Goal: Task Accomplishment & Management: Use online tool/utility

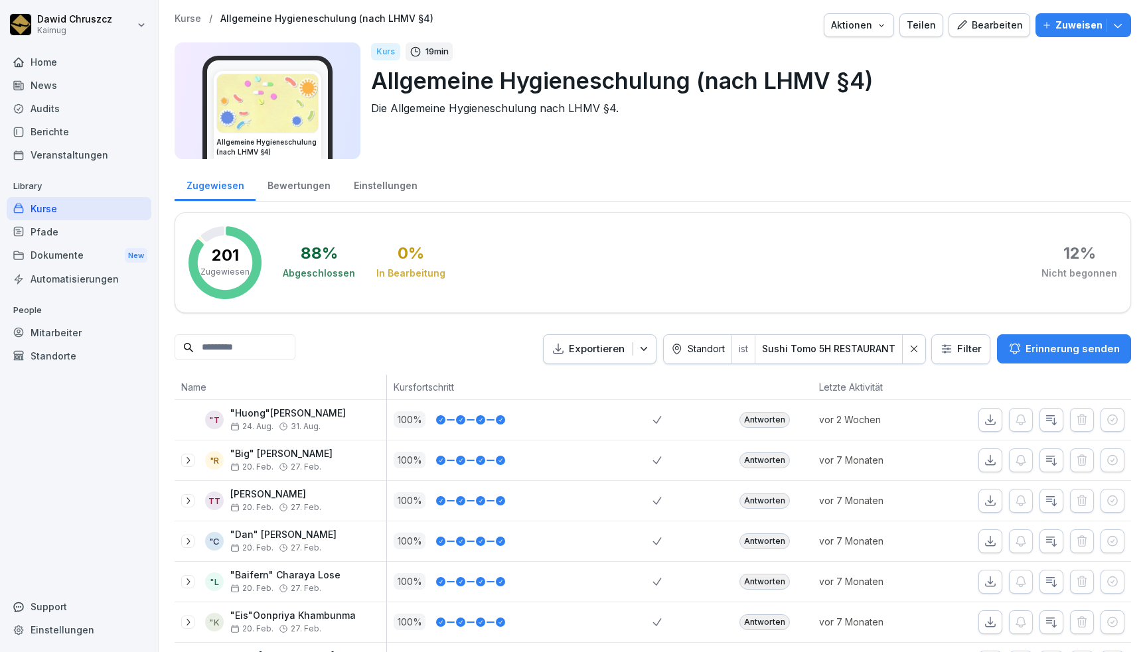
scroll to position [586, 0]
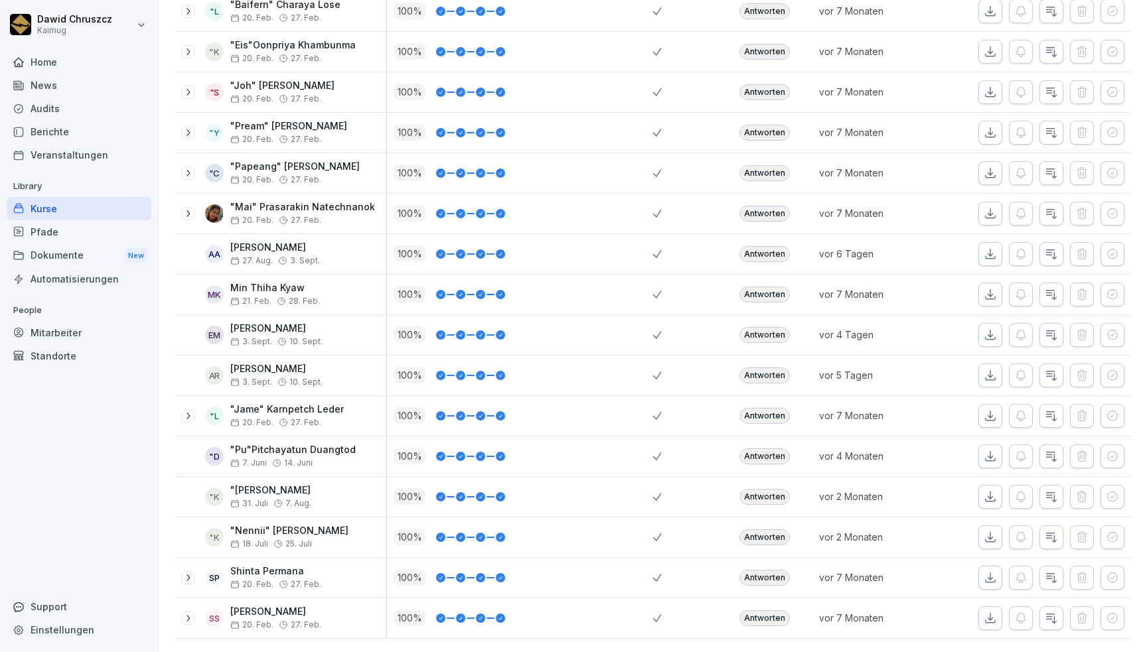
click at [62, 79] on div "News" at bounding box center [79, 85] width 145 height 23
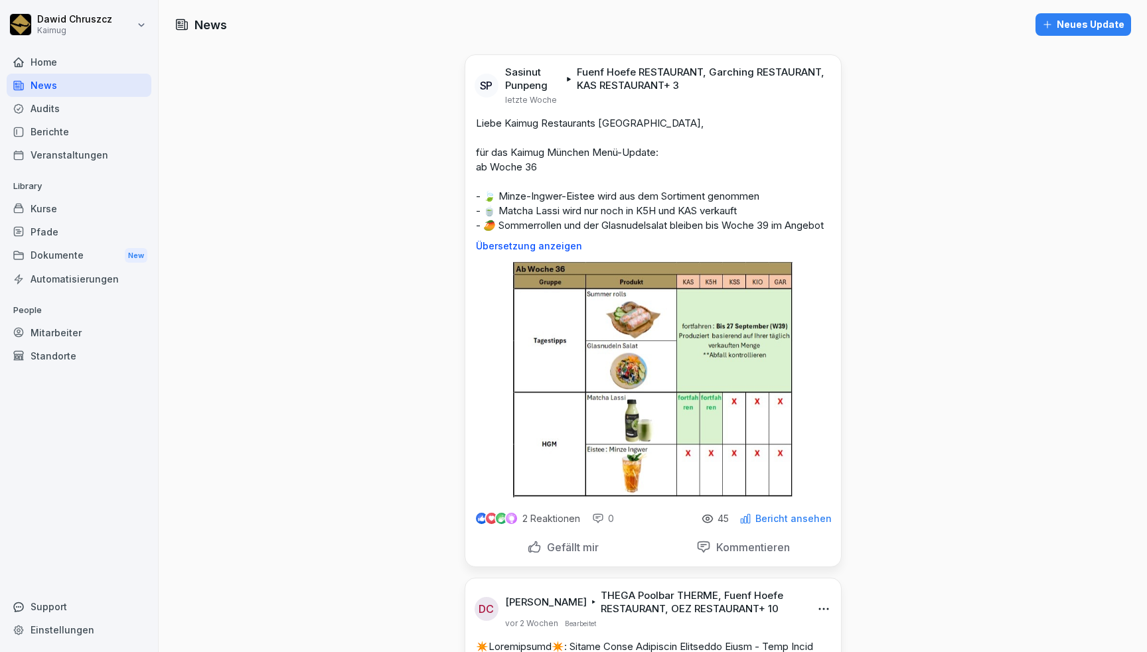
click at [101, 102] on div "Audits" at bounding box center [79, 108] width 145 height 23
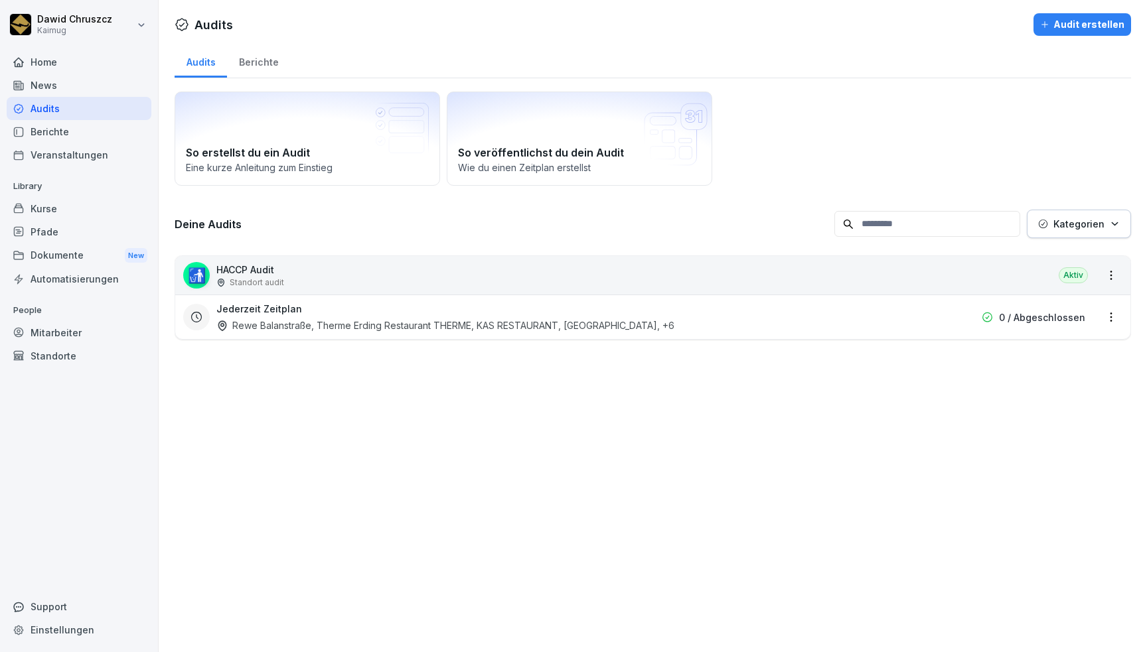
click at [305, 311] on div "Jederzeit Zeitplan Rewe Balanstraße, Therme Erding Restaurant THERME, KAS RESTA…" at bounding box center [567, 317] width 703 height 31
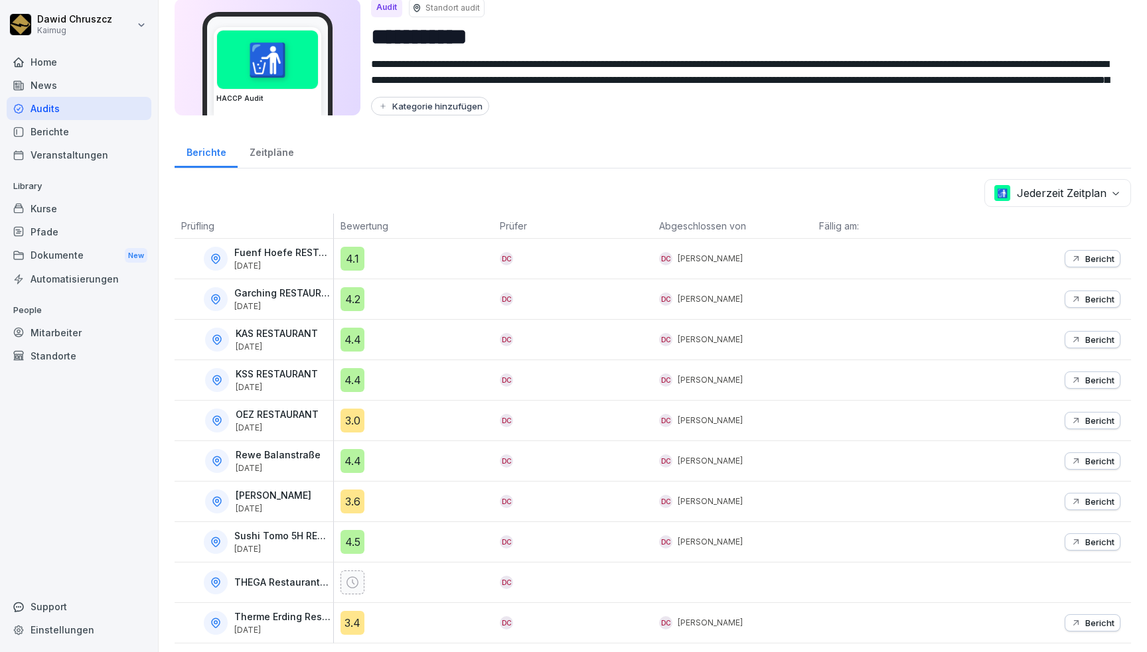
scroll to position [56, 0]
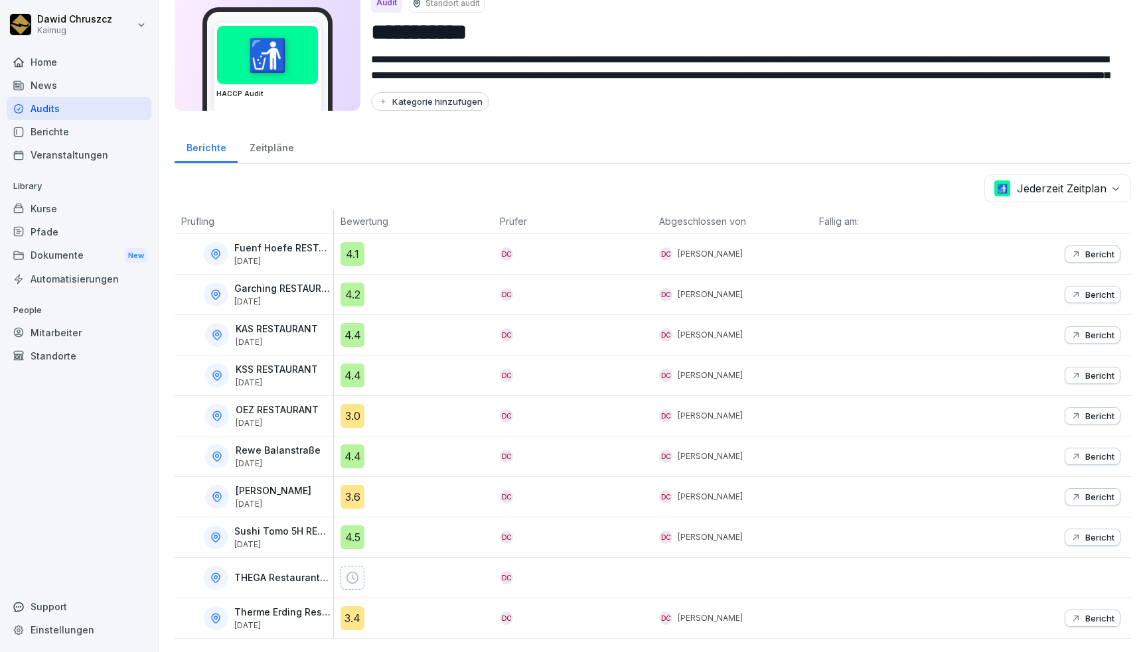
click at [1085, 492] on p "Bericht" at bounding box center [1099, 497] width 29 height 11
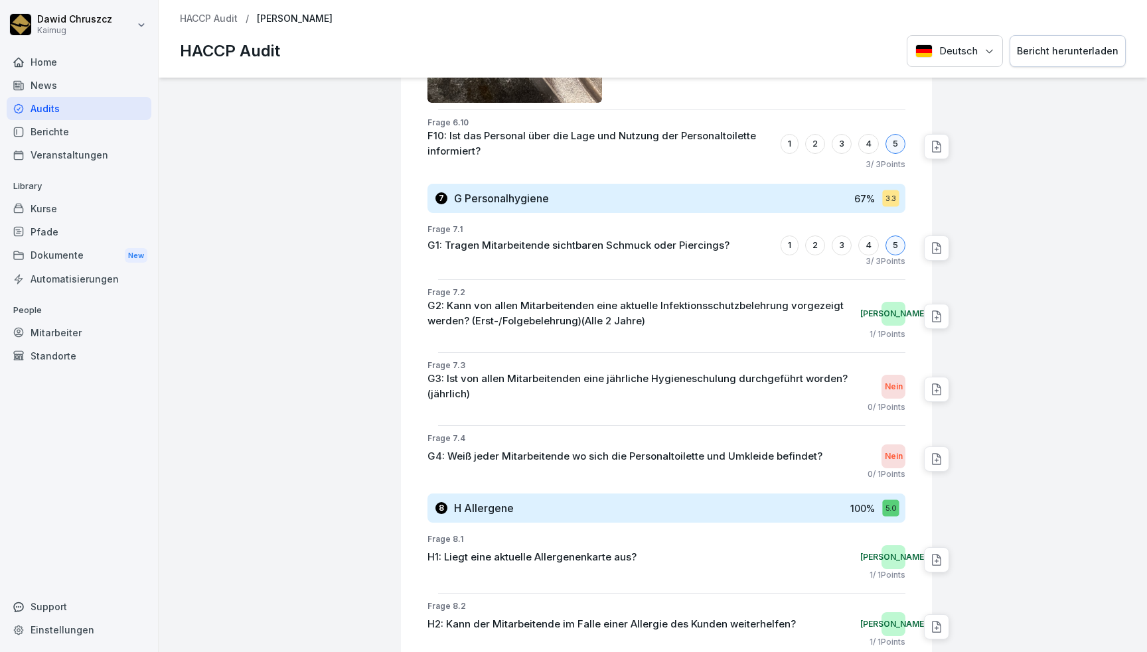
scroll to position [16689, 0]
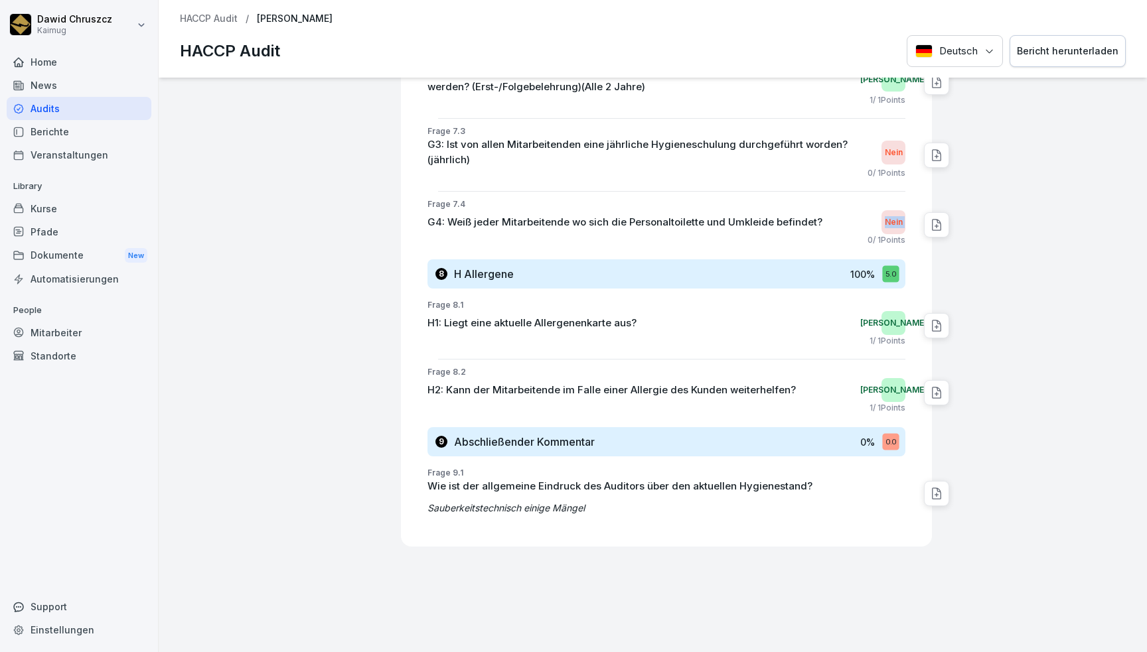
drag, startPoint x: 814, startPoint y: 185, endPoint x: 594, endPoint y: 204, distance: 221.1
click at [581, 206] on div "Frage 7.4 G4: Weiß jeder Mitarbeitende wo sich die Personaltoilette und Umkleid…" at bounding box center [671, 224] width 520 height 53
drag, startPoint x: 596, startPoint y: 198, endPoint x: 722, endPoint y: 287, distance: 153.9
click at [596, 234] on div "0 / 1 Points" at bounding box center [666, 240] width 478 height 12
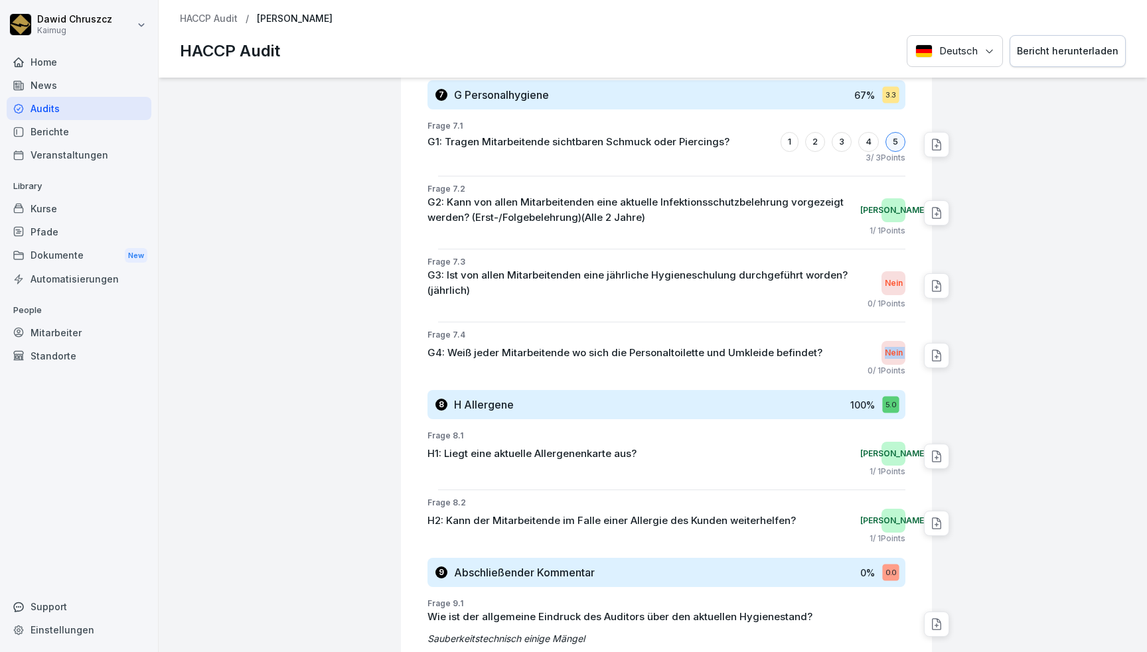
scroll to position [16556, 0]
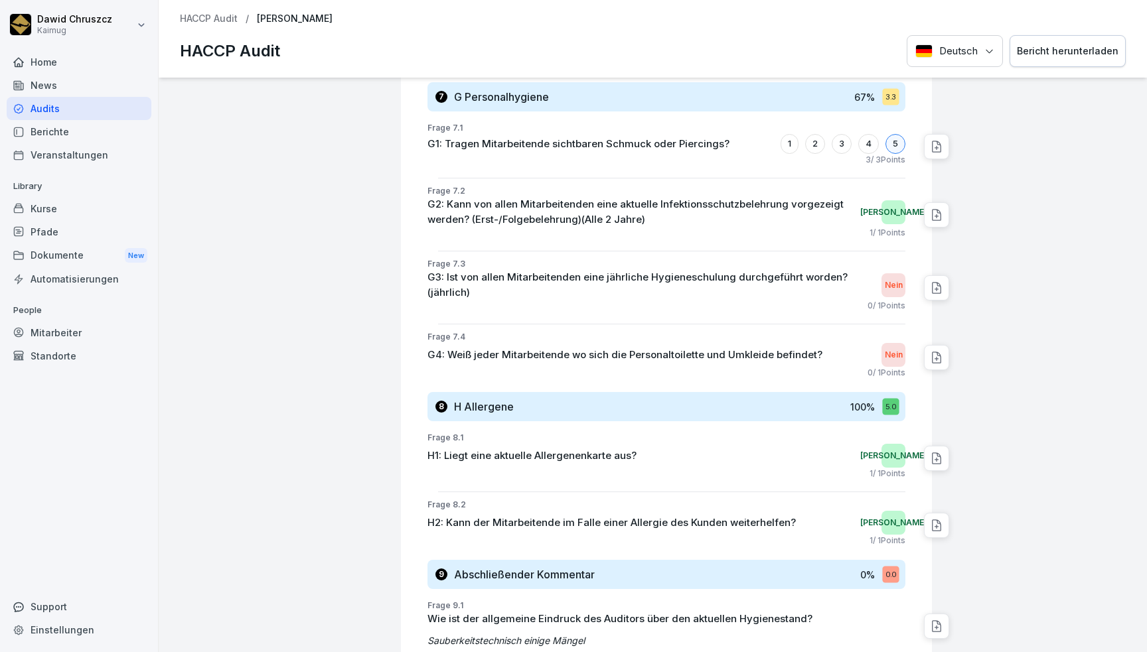
click at [859, 291] on div "Frage 7.1 G1: Tragen Mitarbeitende sichtbaren Schmuck oder Piercings? 1 2 3 4 5…" at bounding box center [666, 253] width 478 height 262
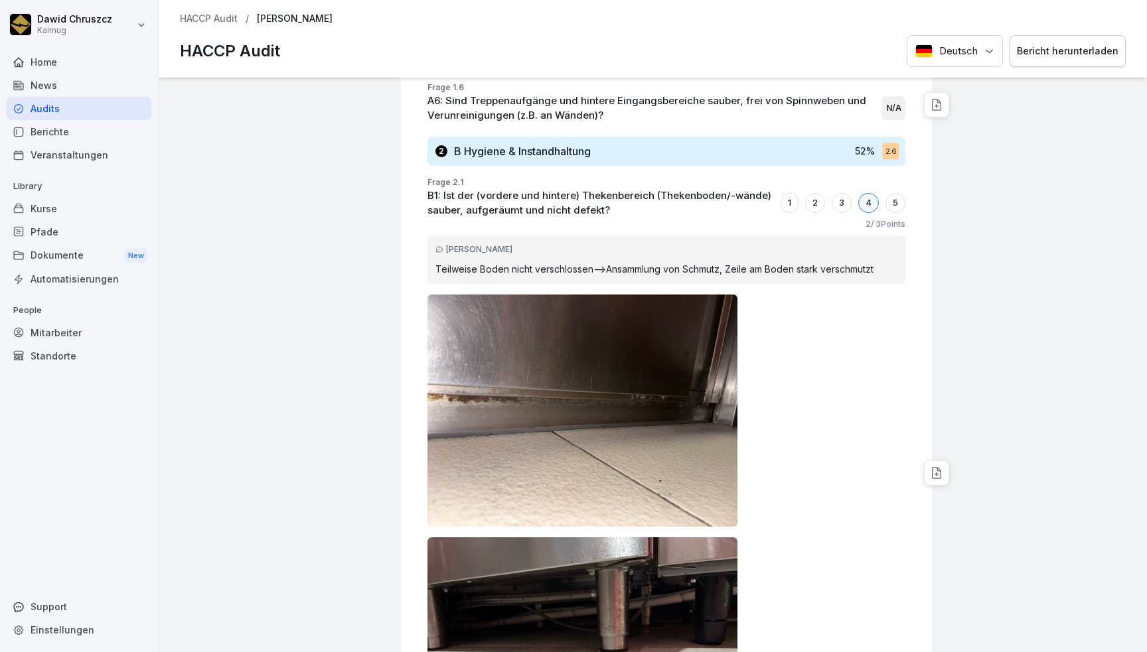
scroll to position [2057, 0]
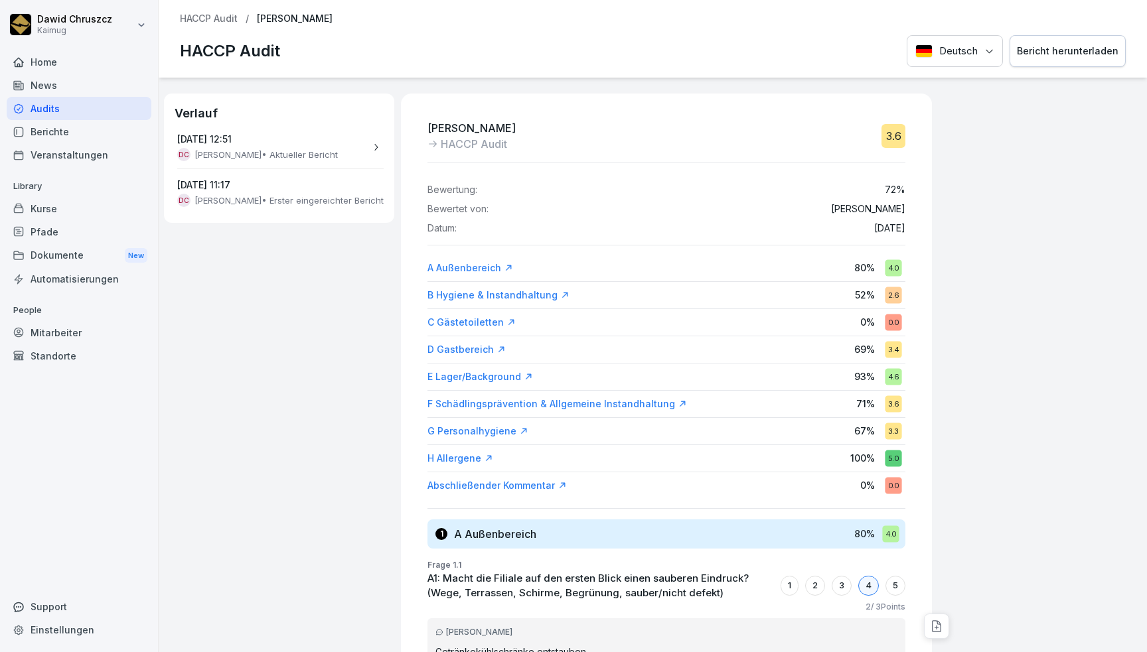
click at [69, 113] on div "Audits" at bounding box center [79, 108] width 145 height 23
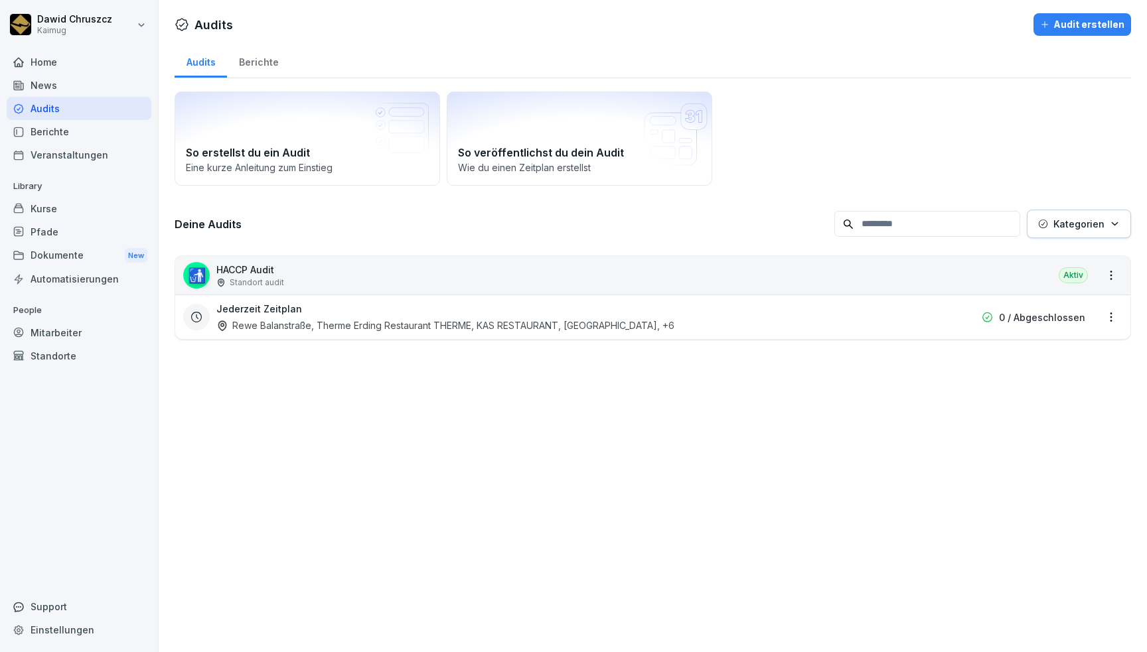
click at [342, 321] on div "Rewe Balanstraße, Therme Erding Restaurant THERME, KAS RESTAURANT, [GEOGRAPHIC_…" at bounding box center [445, 325] width 458 height 14
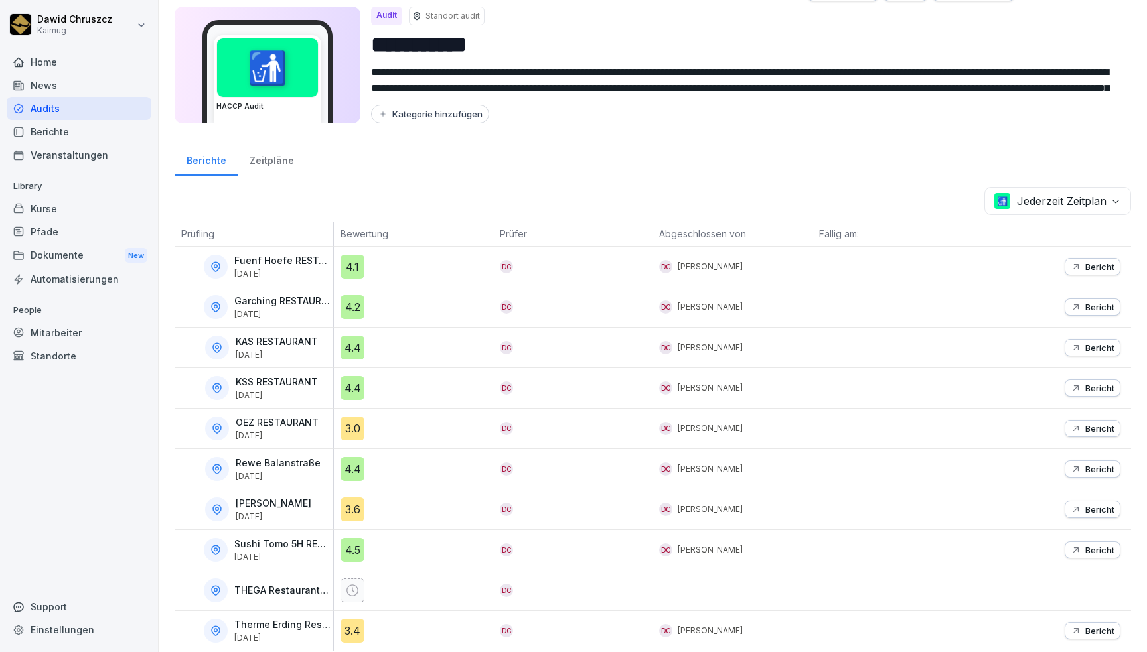
scroll to position [56, 0]
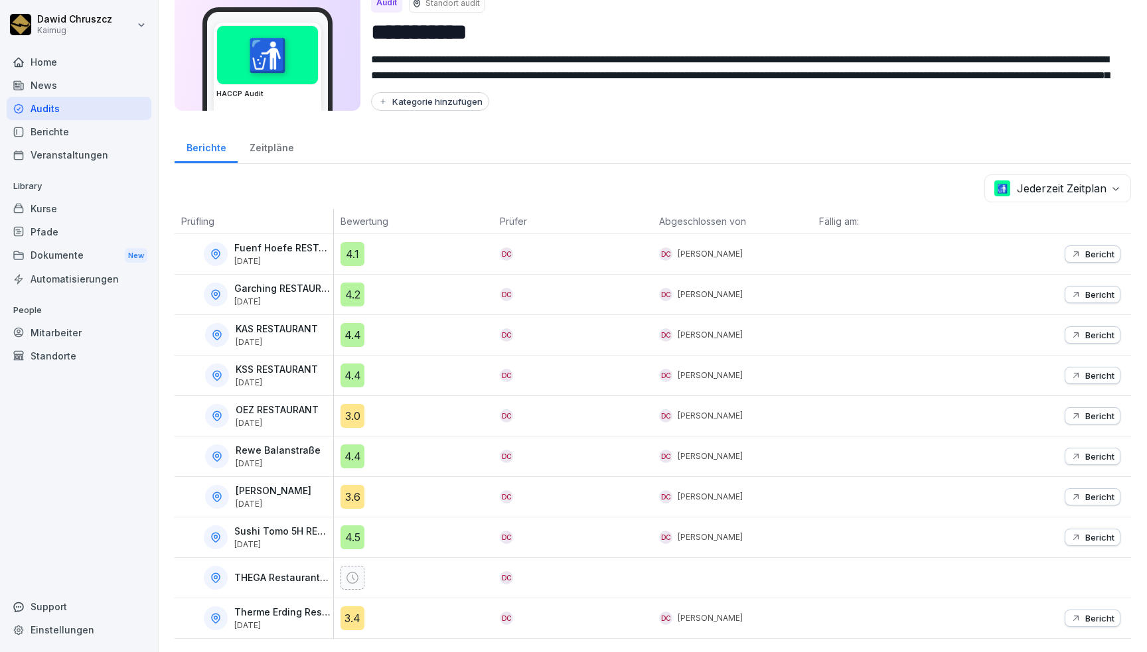
click at [1089, 407] on button "Bericht" at bounding box center [1092, 415] width 56 height 17
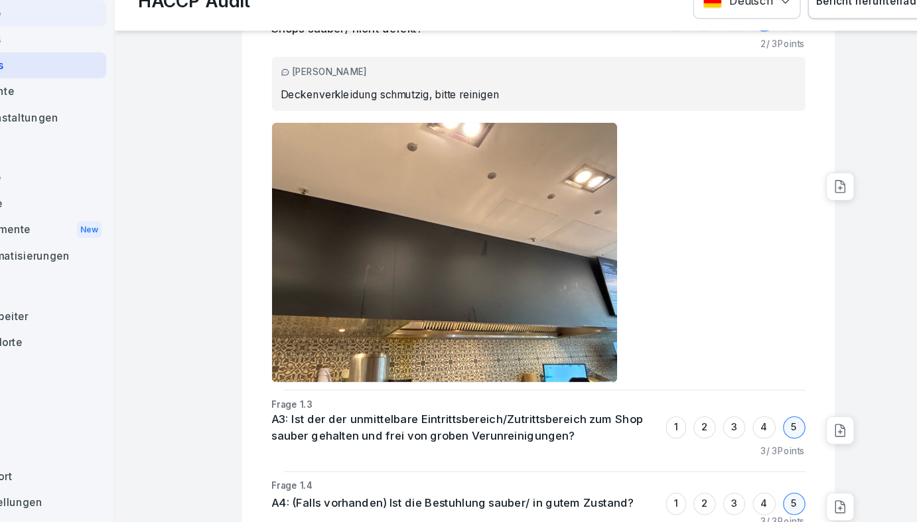
scroll to position [855, 0]
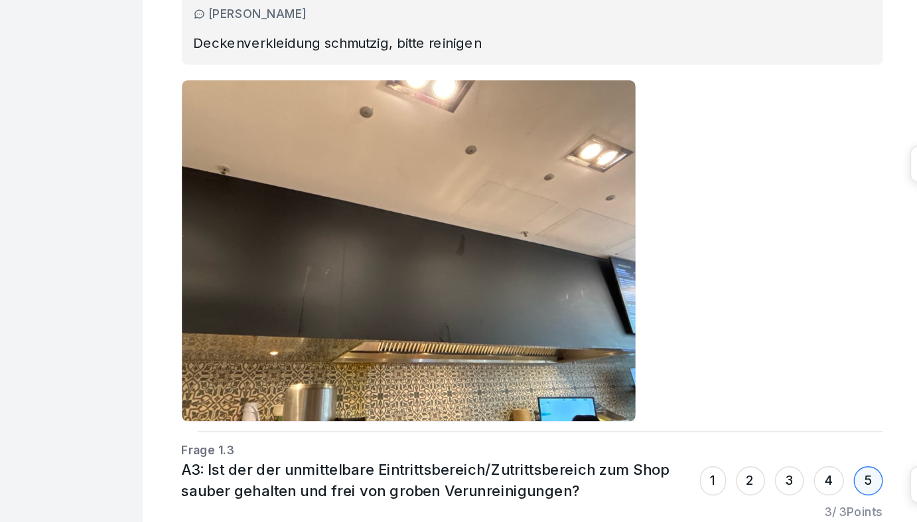
click at [730, 407] on div "OEZ RESTAURANT HACCP Audit 3.0 Bewertung: 60 % Bewertet von: [PERSON_NAME] Datu…" at bounding box center [538, 300] width 758 height 444
click at [730, 407] on p "Frage 1.3" at bounding box center [538, 412] width 478 height 12
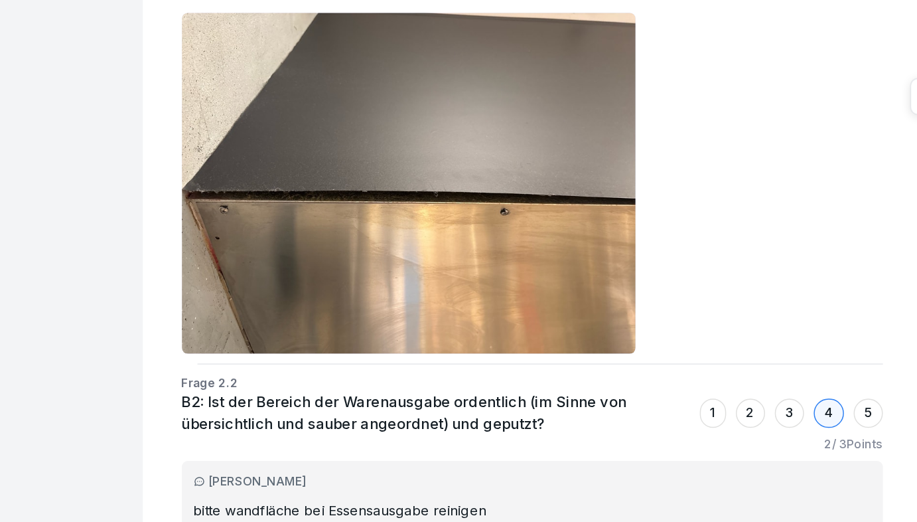
scroll to position [2107, 0]
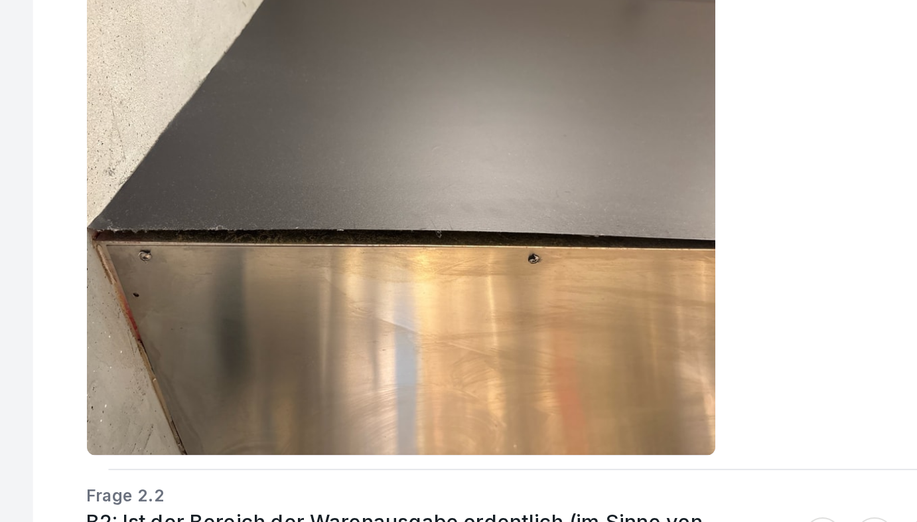
click at [656, 348] on div at bounding box center [538, 237] width 478 height 232
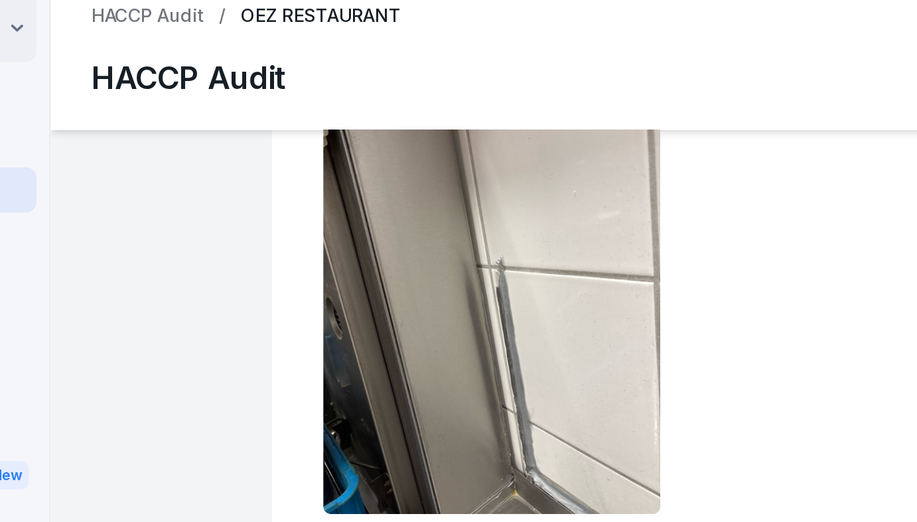
scroll to position [9206, 0]
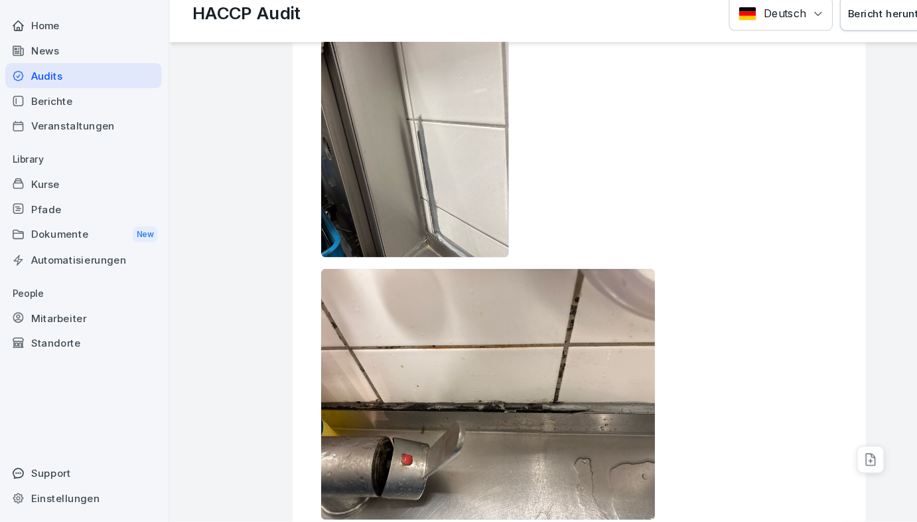
click at [456, 350] on img at bounding box center [454, 403] width 310 height 232
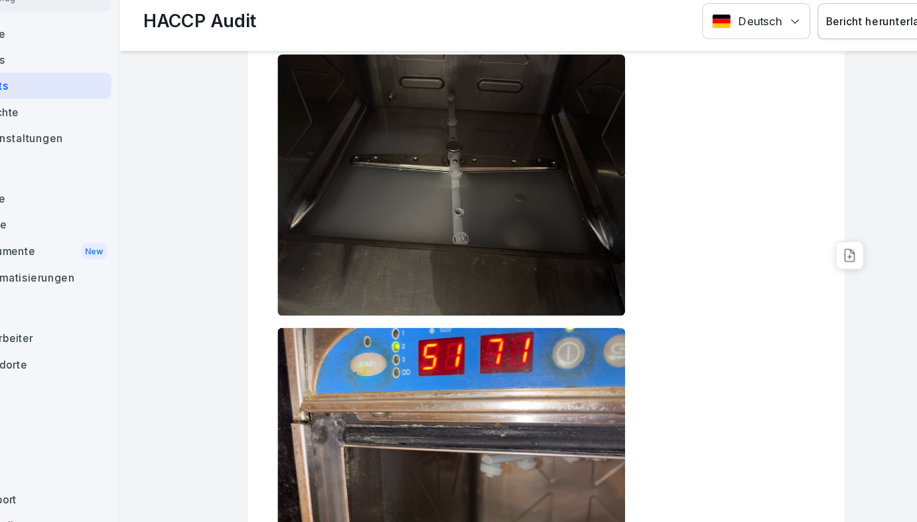
scroll to position [10701, 0]
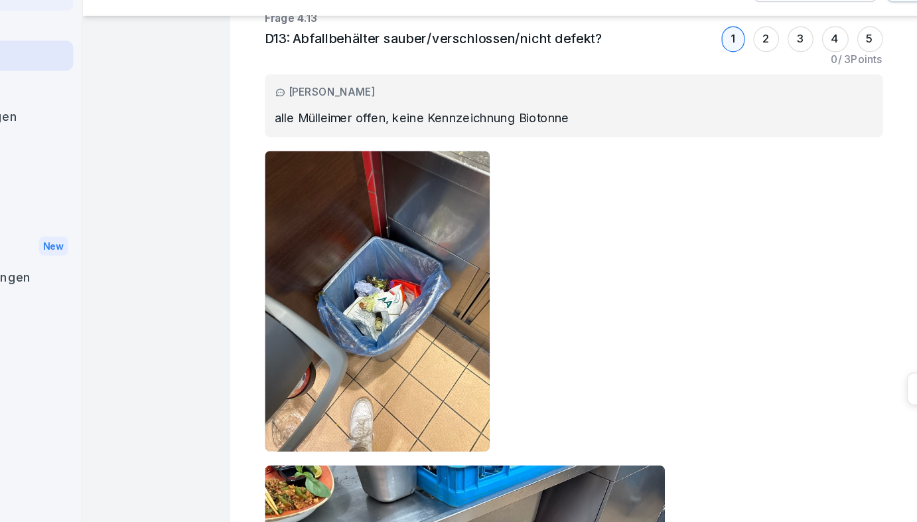
click at [464, 273] on img at bounding box center [386, 298] width 175 height 232
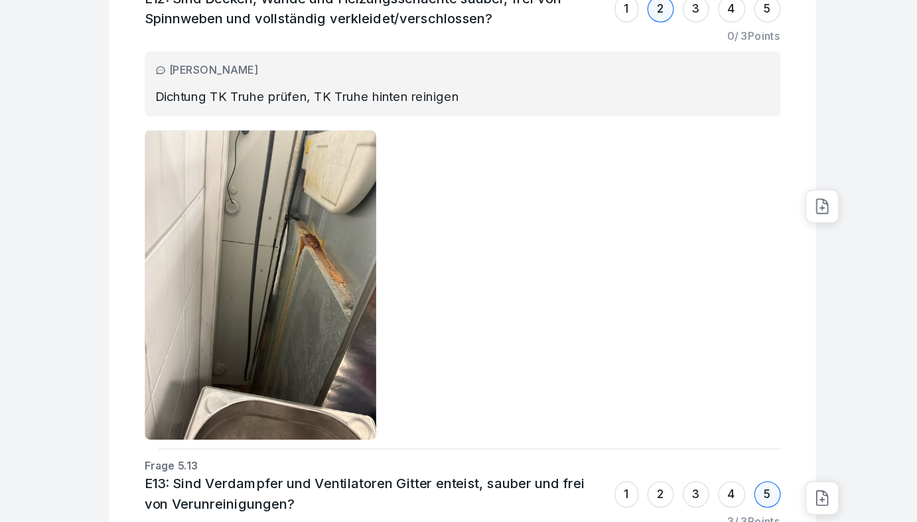
scroll to position [0, 0]
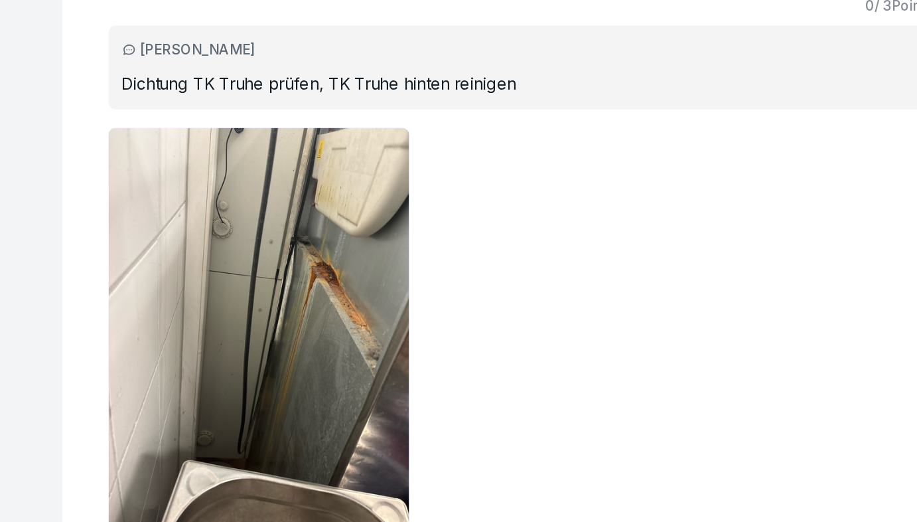
click at [380, 320] on img at bounding box center [386, 344] width 175 height 232
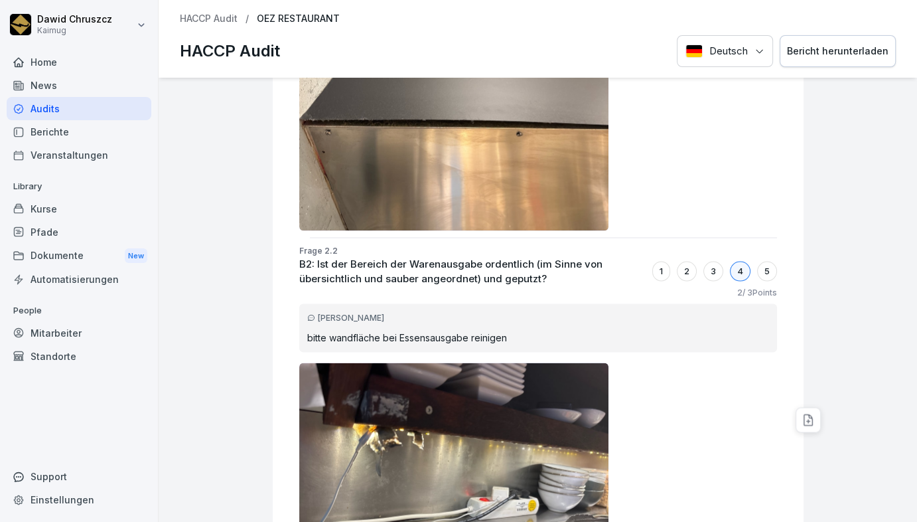
scroll to position [2231, 0]
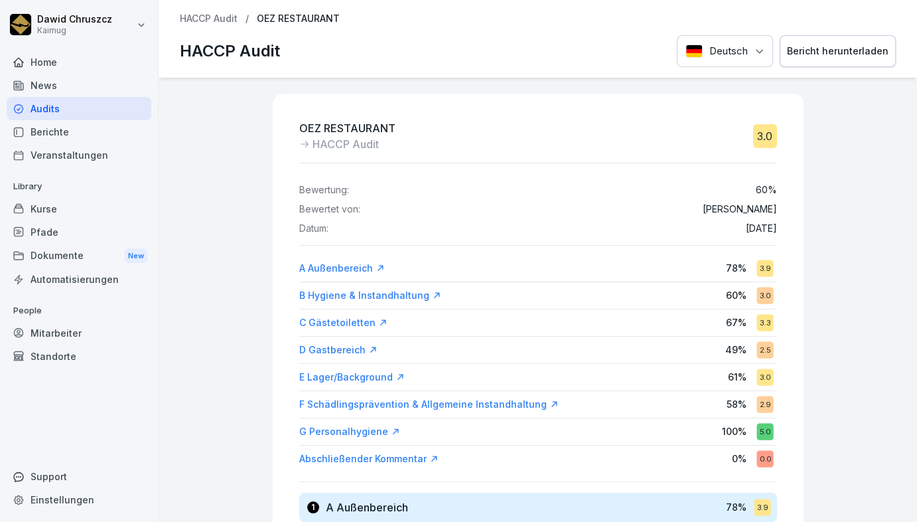
click at [214, 15] on p "HACCP Audit" at bounding box center [209, 18] width 58 height 11
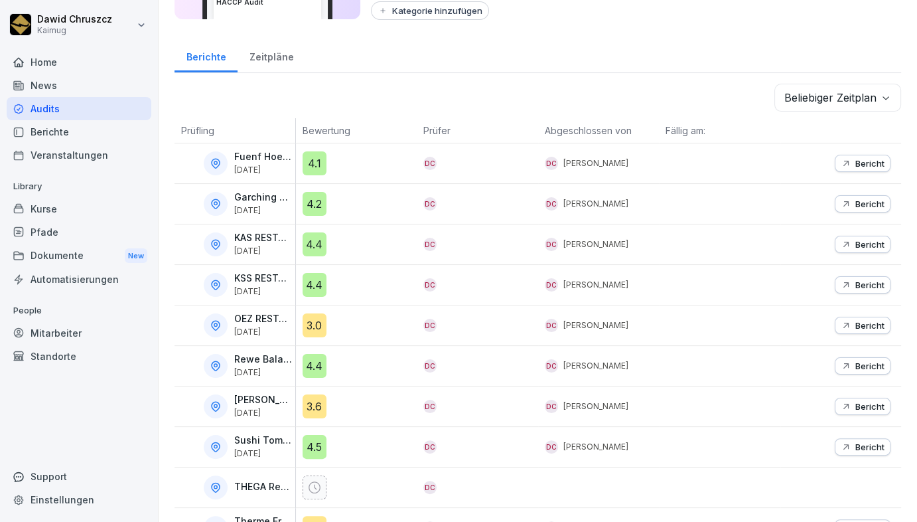
scroll to position [159, 0]
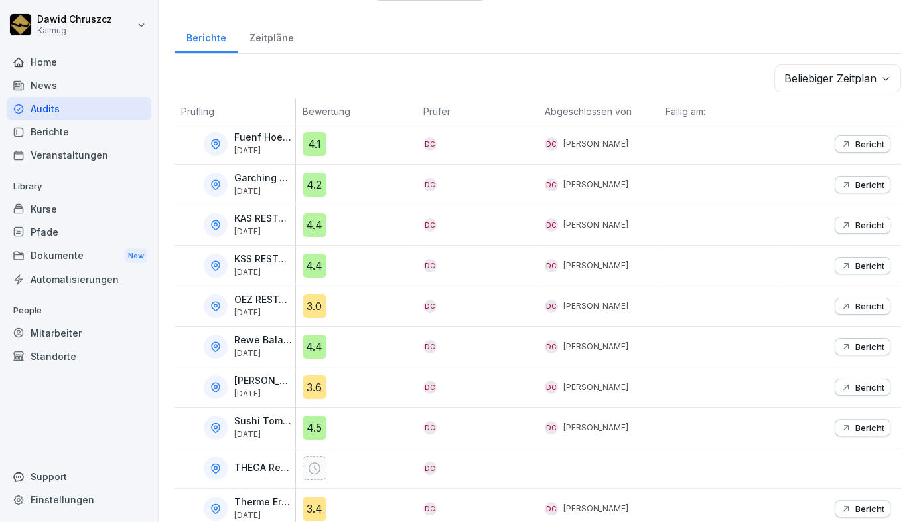
click at [855, 263] on p "Bericht" at bounding box center [869, 265] width 29 height 11
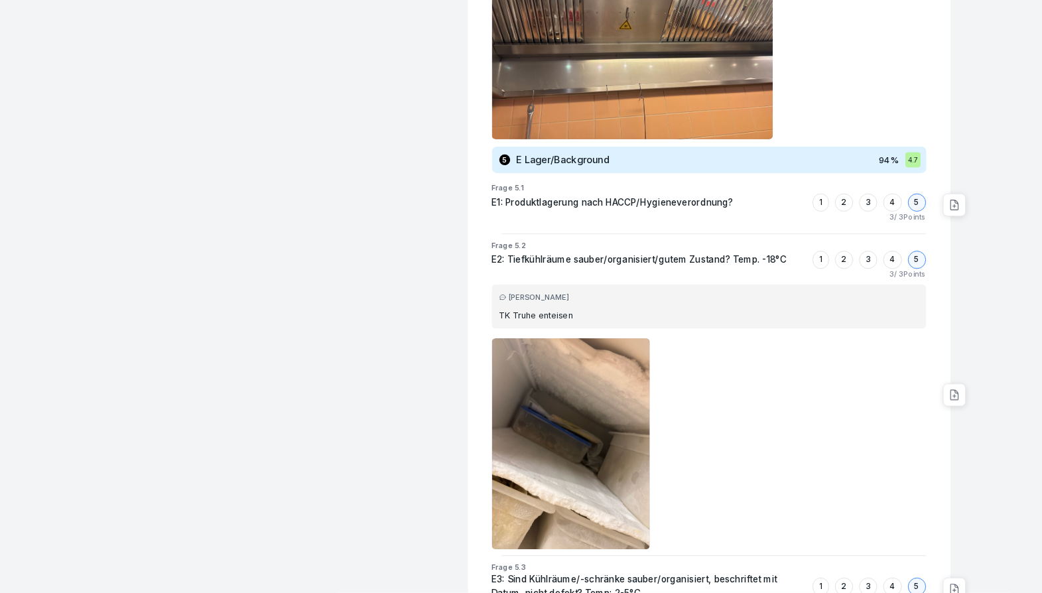
scroll to position [6993, 0]
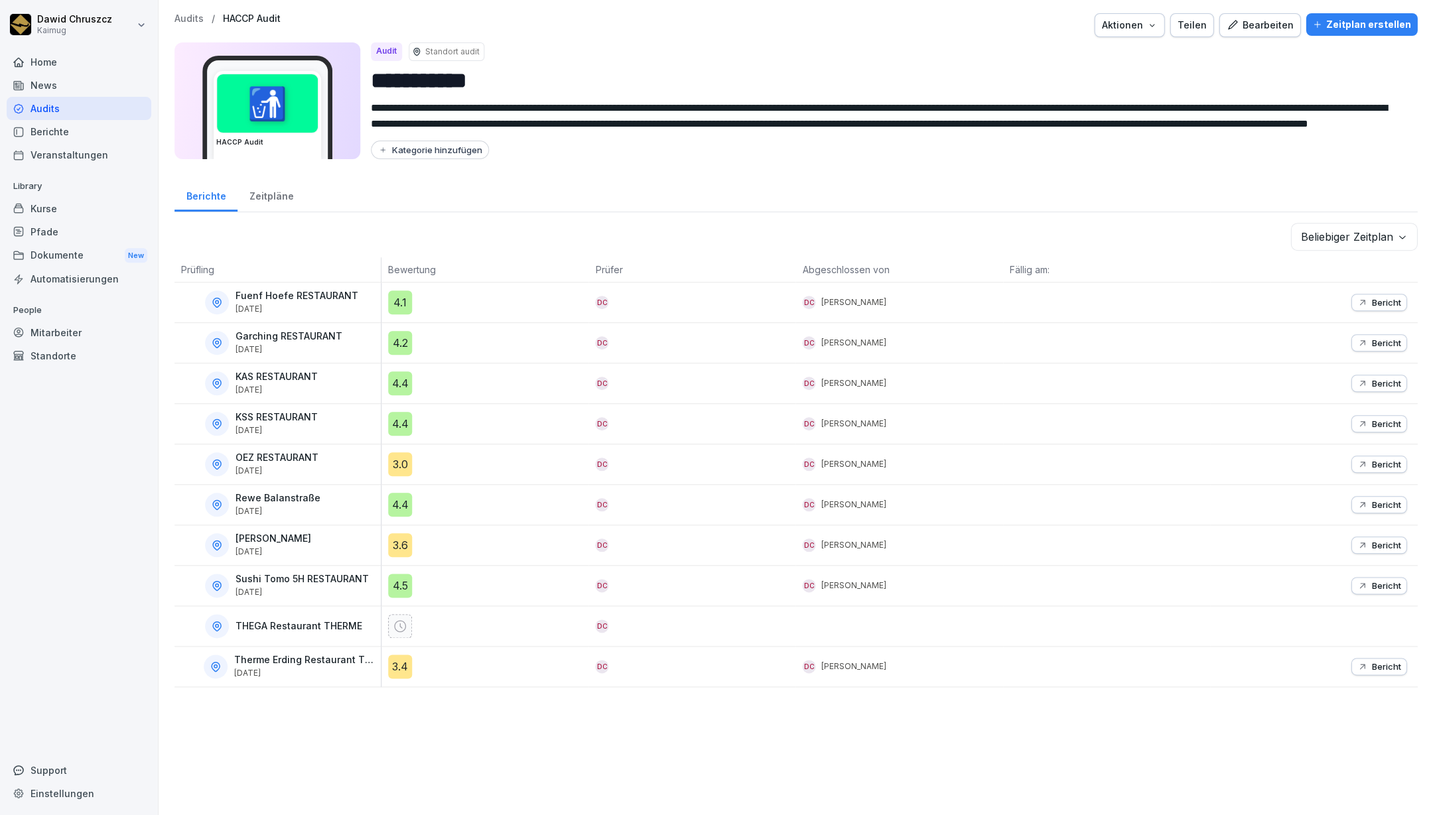
click at [1146, 545] on p "Bericht" at bounding box center [1385, 545] width 29 height 11
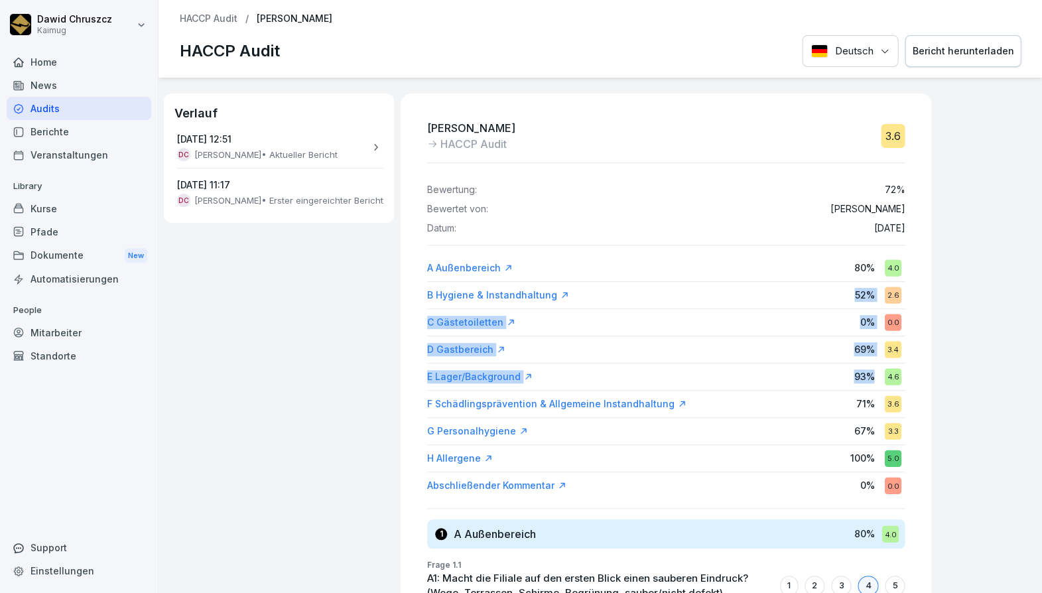
drag, startPoint x: 873, startPoint y: 372, endPoint x: 802, endPoint y: 297, distance: 103.7
click at [802, 297] on div "A Außenbereich 80 % 4.0 B Hygiene & Instandhaltung 52 % 2.6 C Gästetoiletten 0 …" at bounding box center [666, 377] width 478 height 242
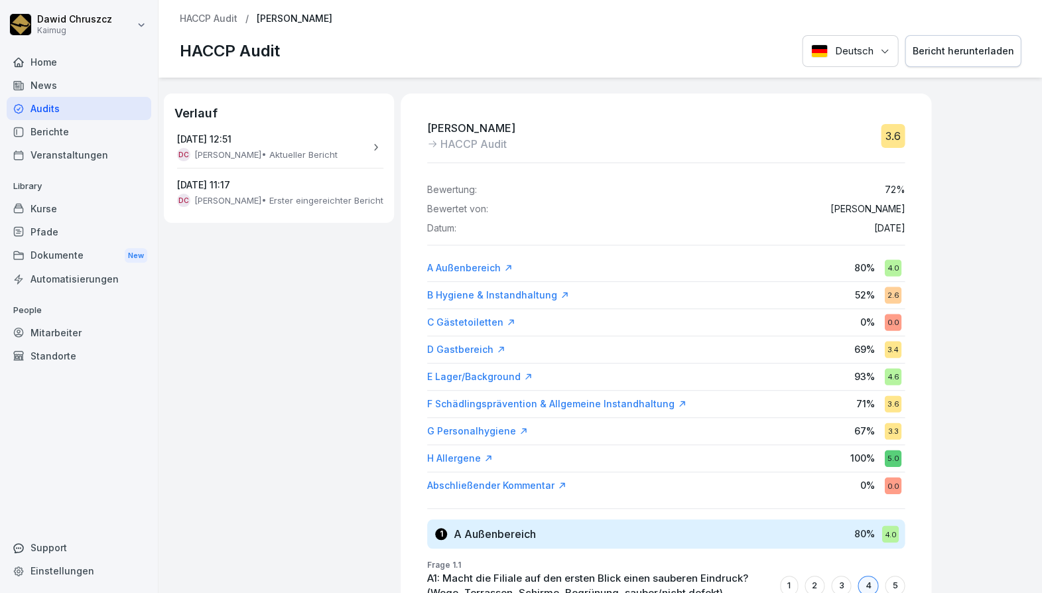
drag, startPoint x: 957, startPoint y: 381, endPoint x: 946, endPoint y: 378, distance: 11.6
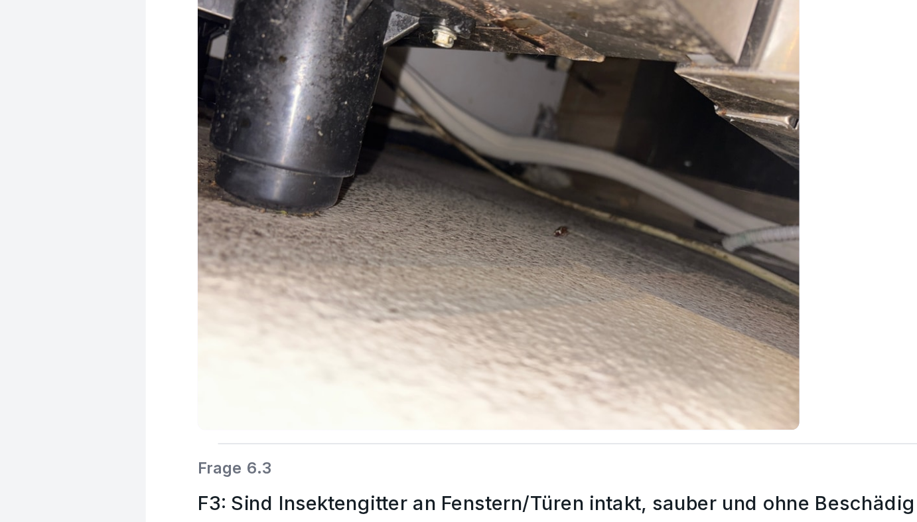
scroll to position [15149, 3]
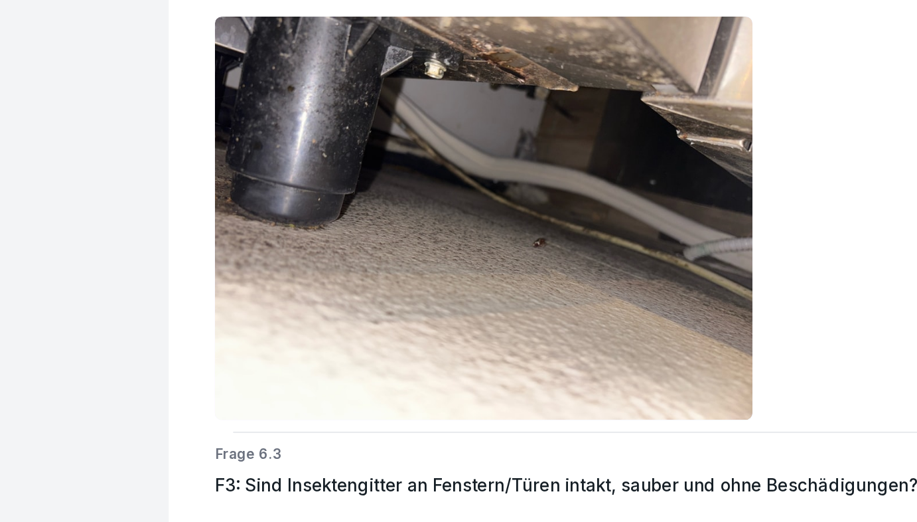
click at [699, 252] on img at bounding box center [579, 300] width 310 height 232
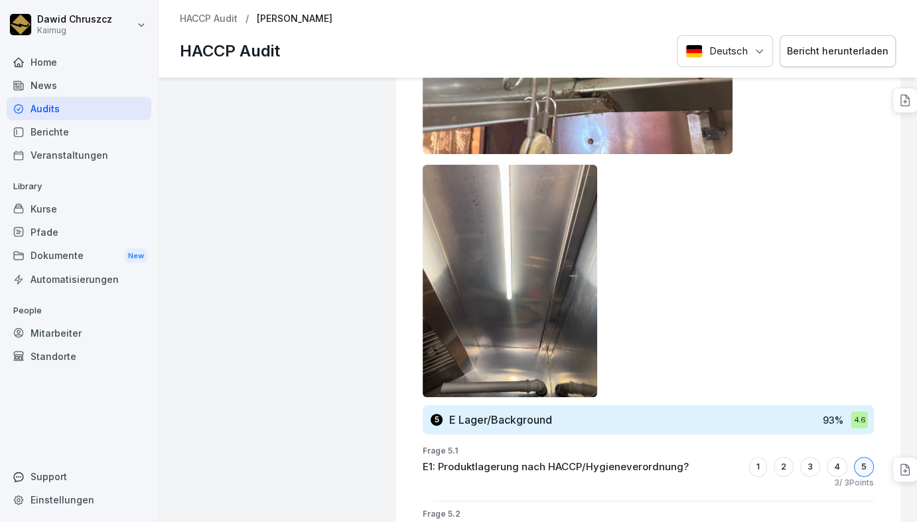
scroll to position [11014, 5]
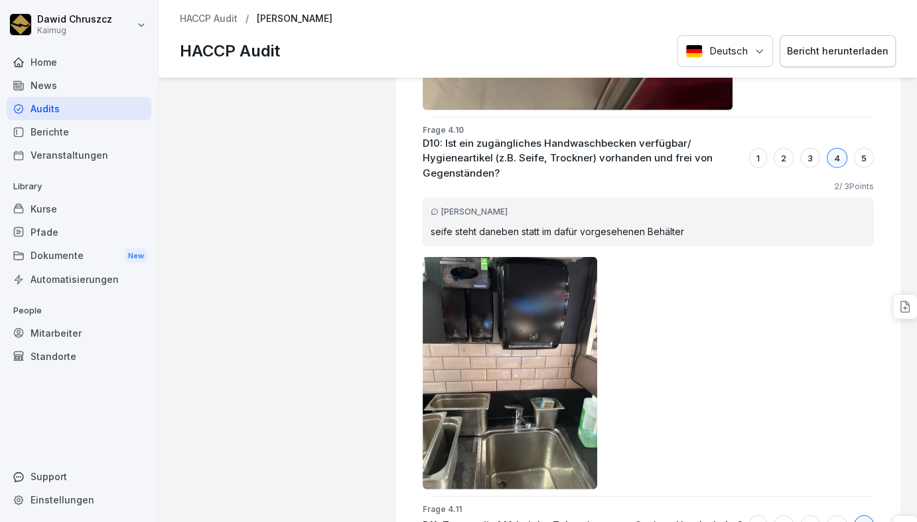
click at [675, 291] on div at bounding box center [648, 373] width 451 height 232
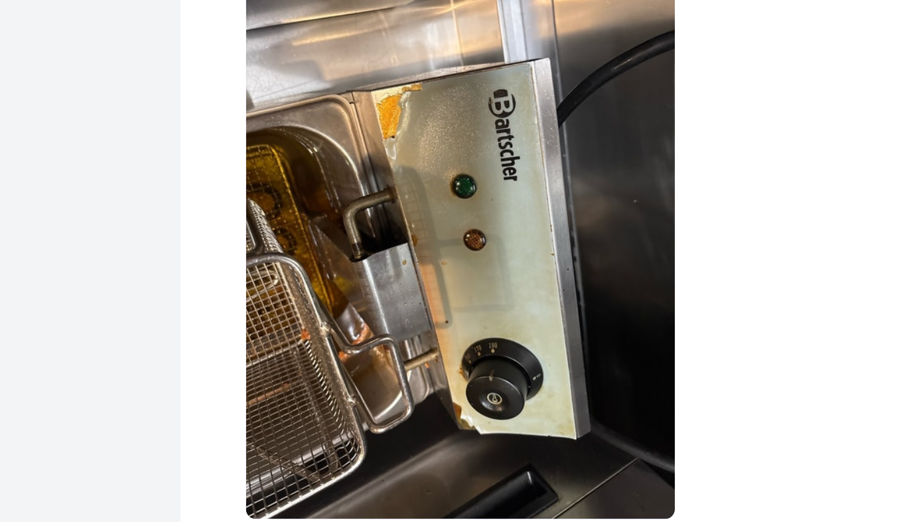
scroll to position [9572, 5]
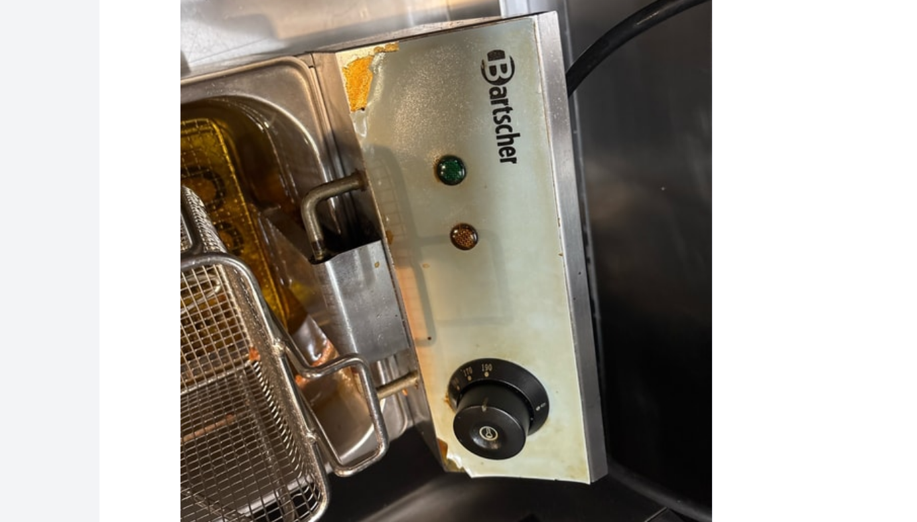
click at [485, 143] on img at bounding box center [510, 178] width 175 height 232
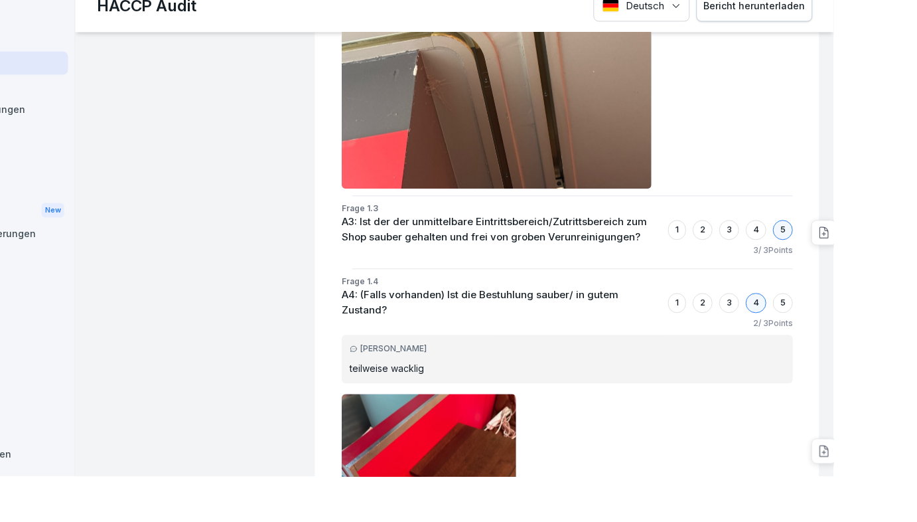
scroll to position [1300, 3]
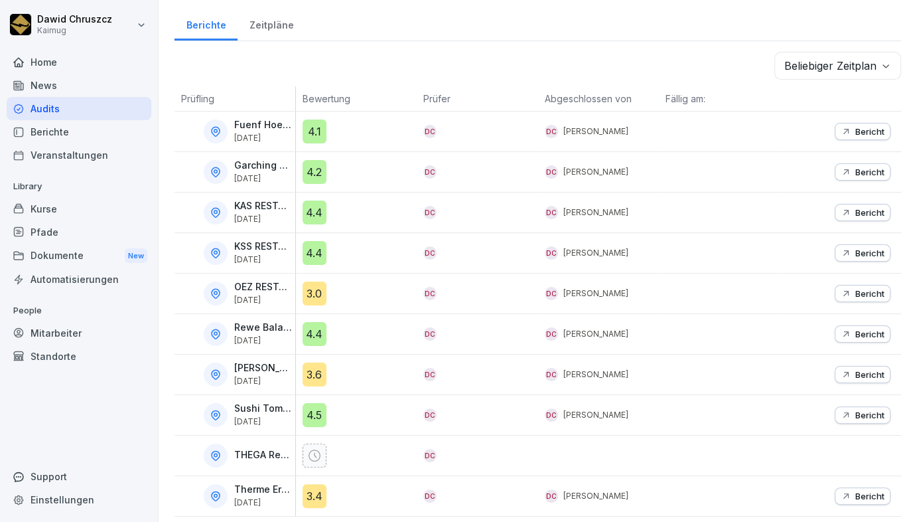
scroll to position [182, 0]
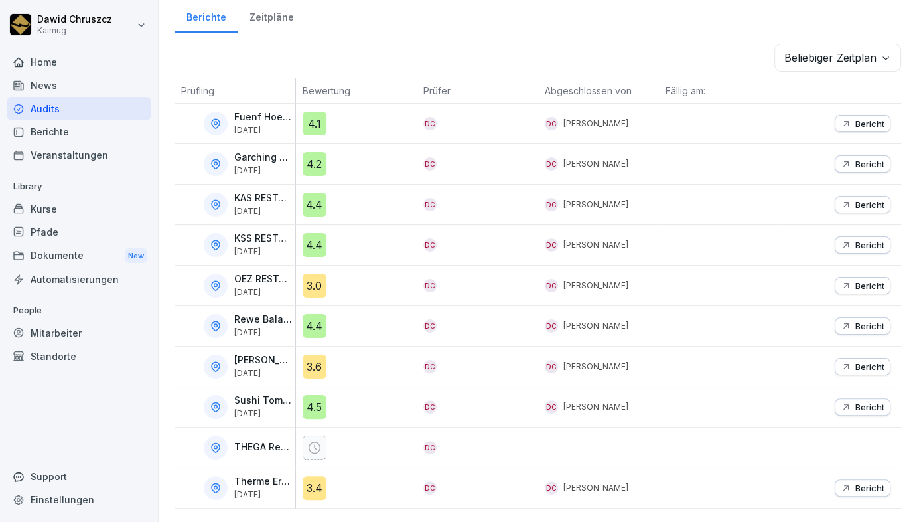
click at [855, 240] on p "Bericht" at bounding box center [869, 245] width 29 height 11
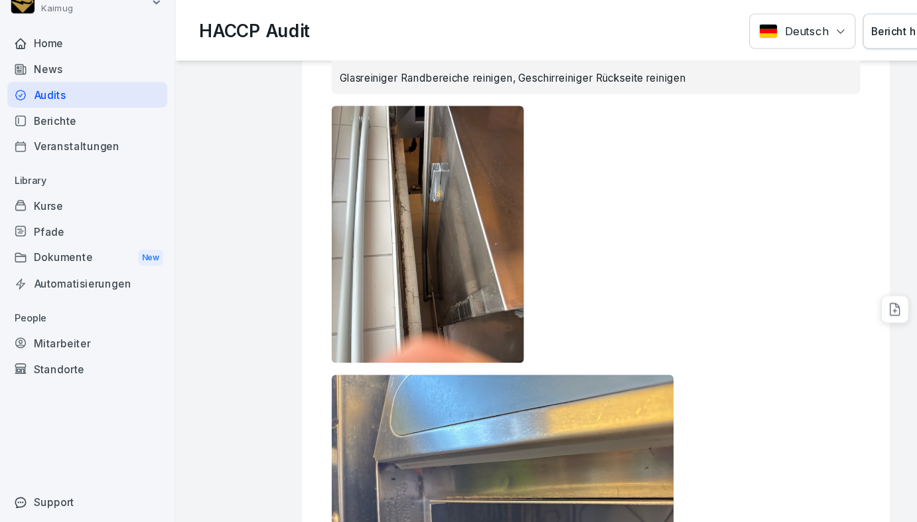
scroll to position [5536, 0]
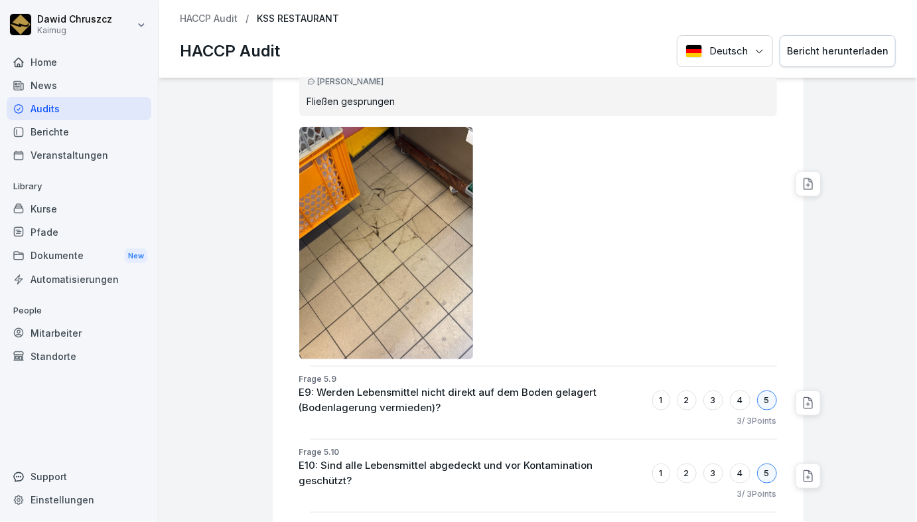
scroll to position [9710, 0]
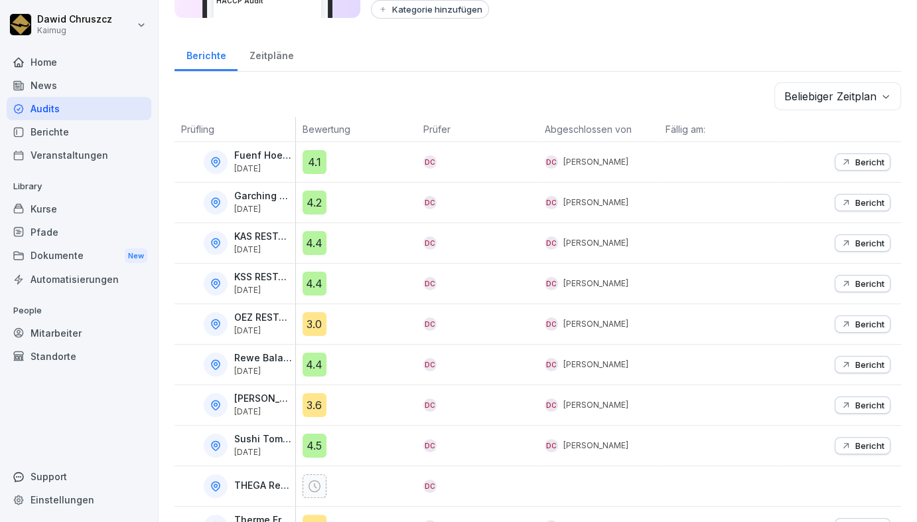
scroll to position [159, 0]
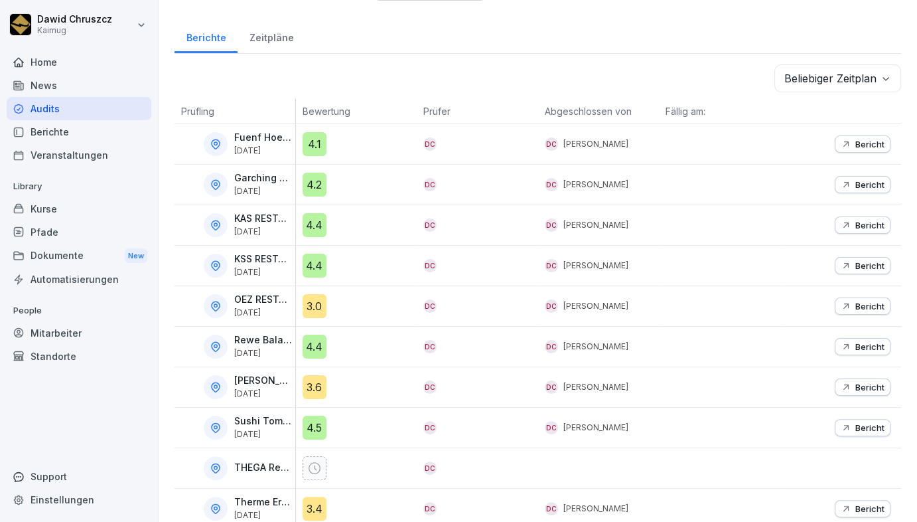
click at [855, 139] on p "Bericht" at bounding box center [869, 144] width 29 height 11
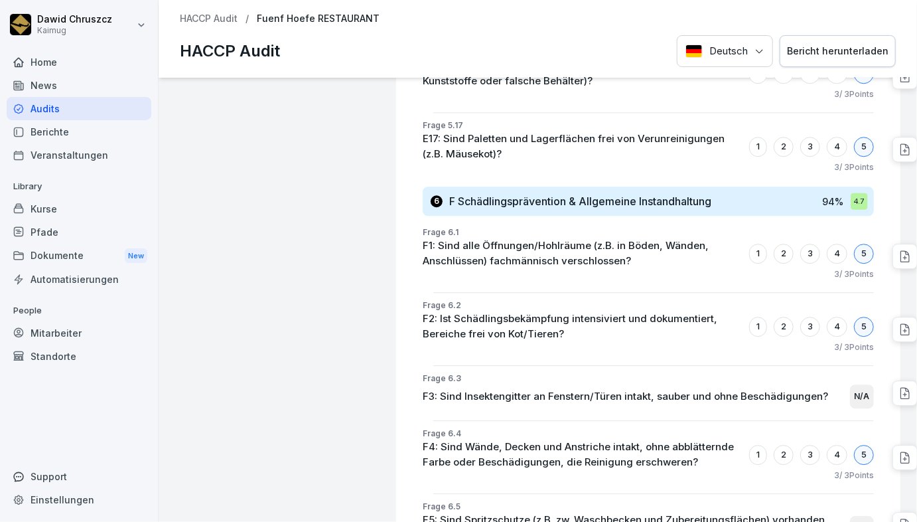
scroll to position [12979, 5]
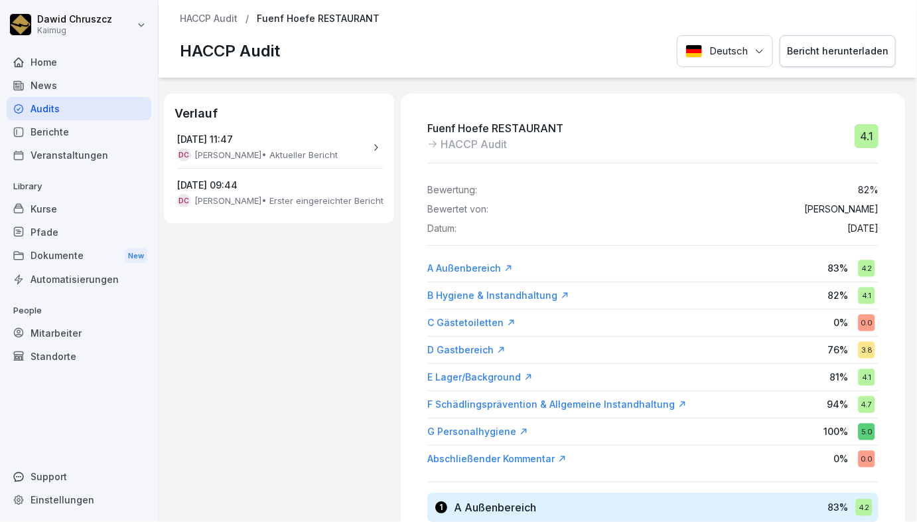
drag, startPoint x: 332, startPoint y: 368, endPoint x: 319, endPoint y: 364, distance: 13.7
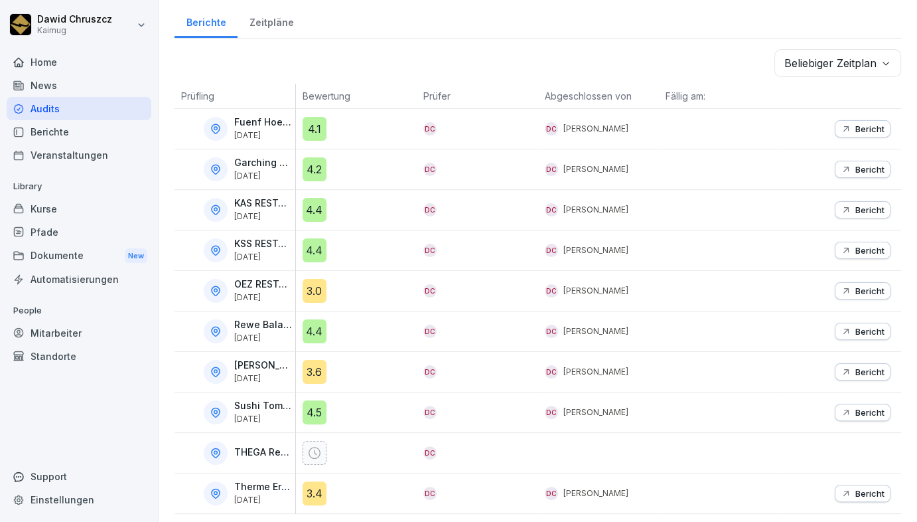
scroll to position [182, 0]
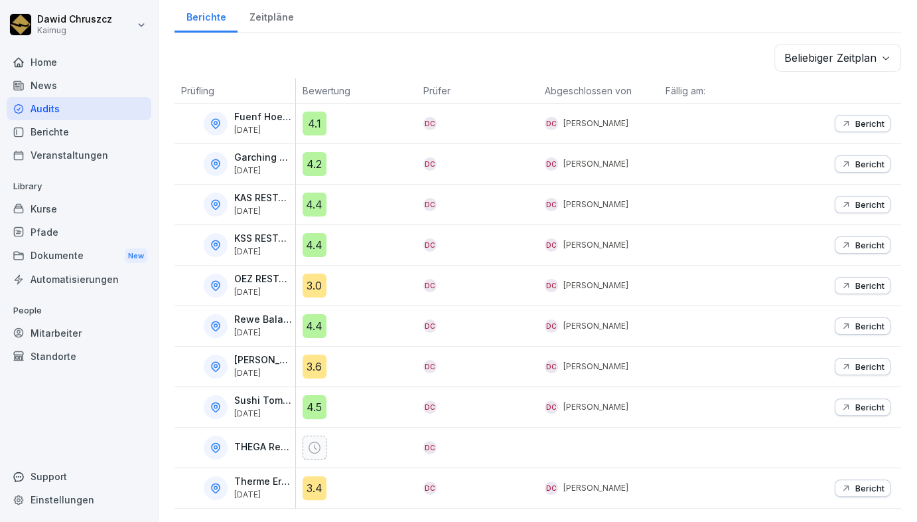
click at [855, 361] on p "Bericht" at bounding box center [869, 366] width 29 height 11
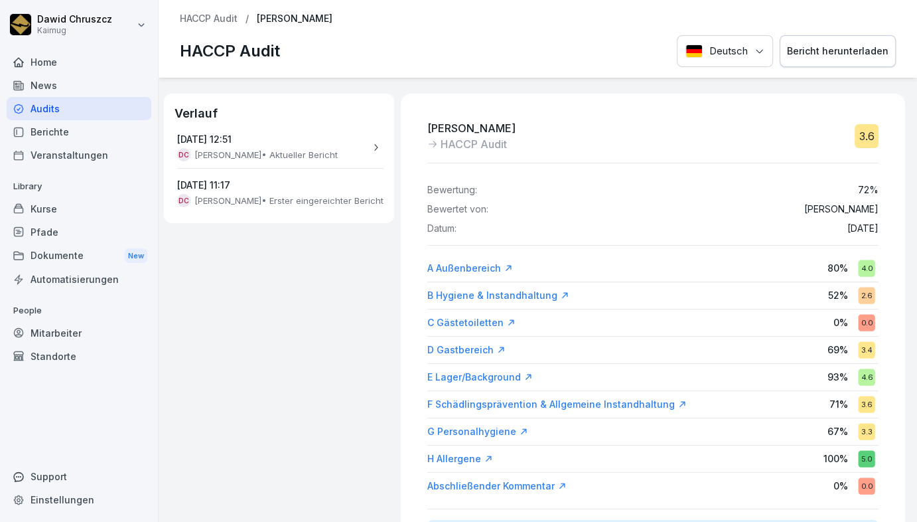
click at [800, 50] on div "Bericht herunterladen" at bounding box center [838, 51] width 102 height 15
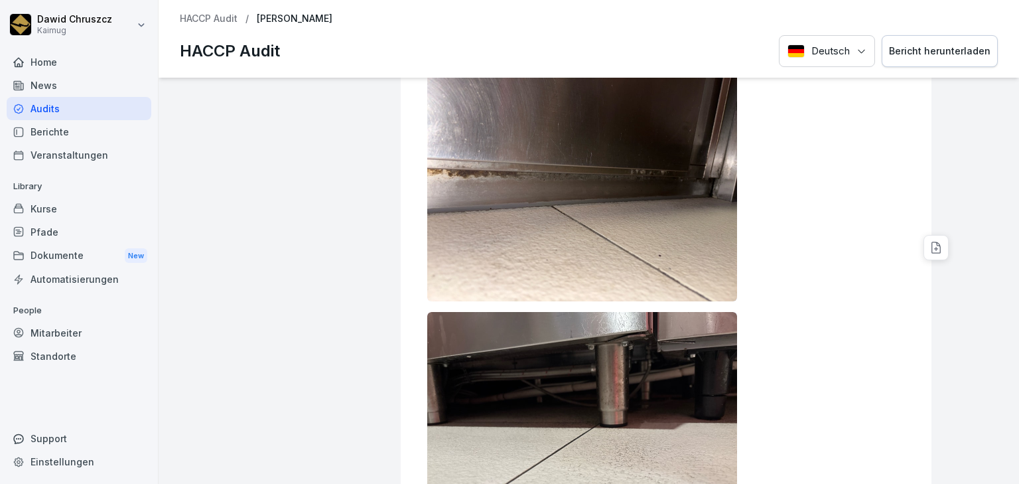
scroll to position [2176, 0]
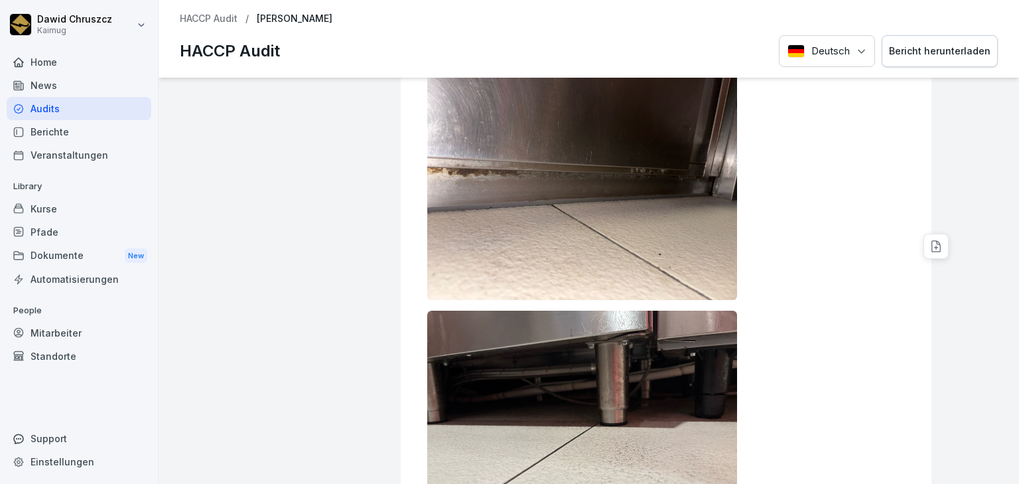
click at [789, 203] on div at bounding box center [666, 305] width 478 height 475
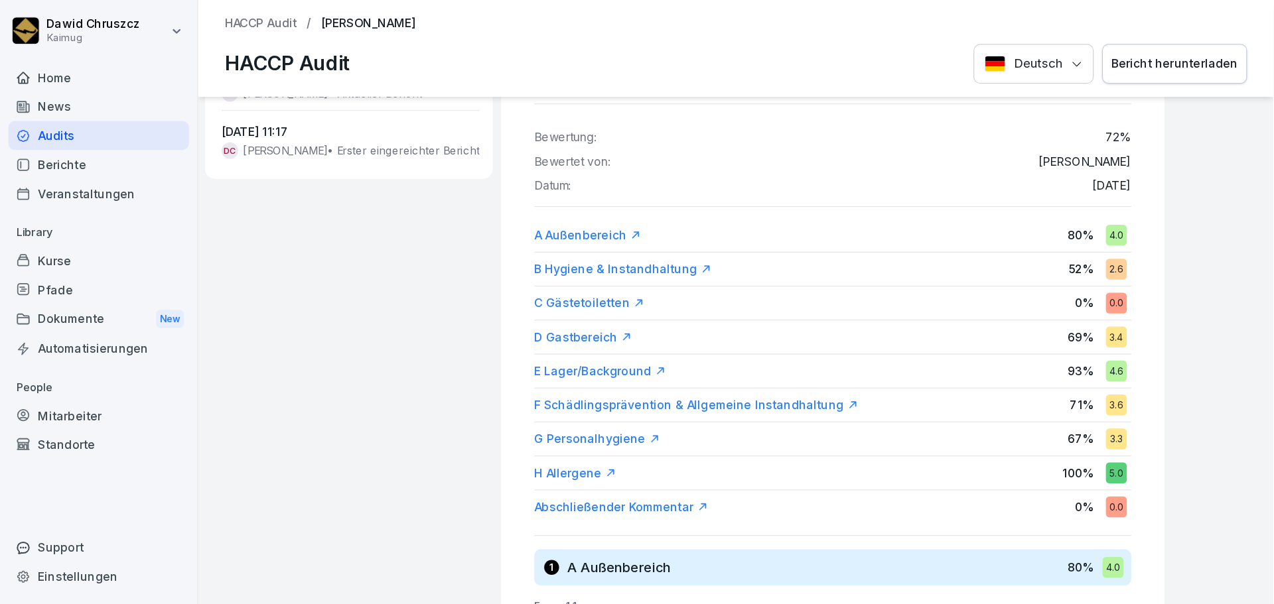
scroll to position [0, 0]
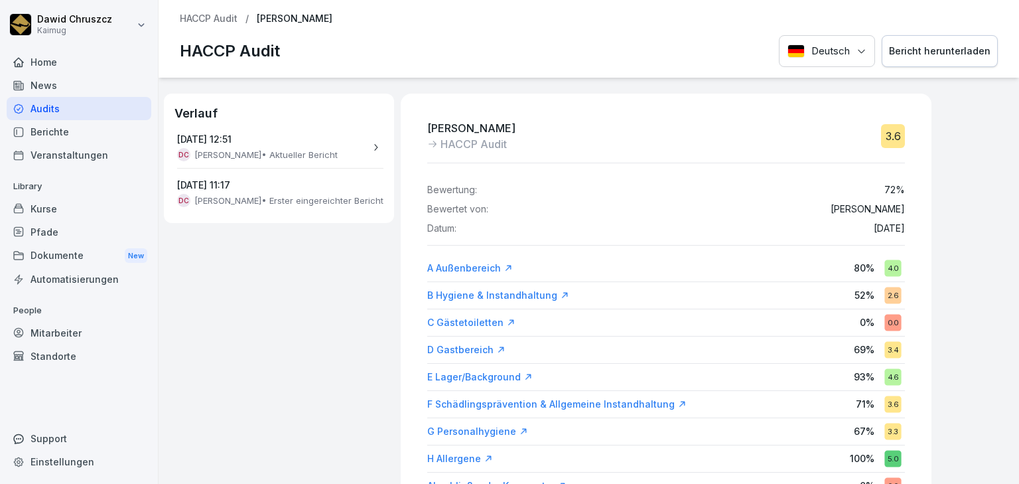
click at [54, 198] on div "Kurse" at bounding box center [79, 208] width 145 height 23
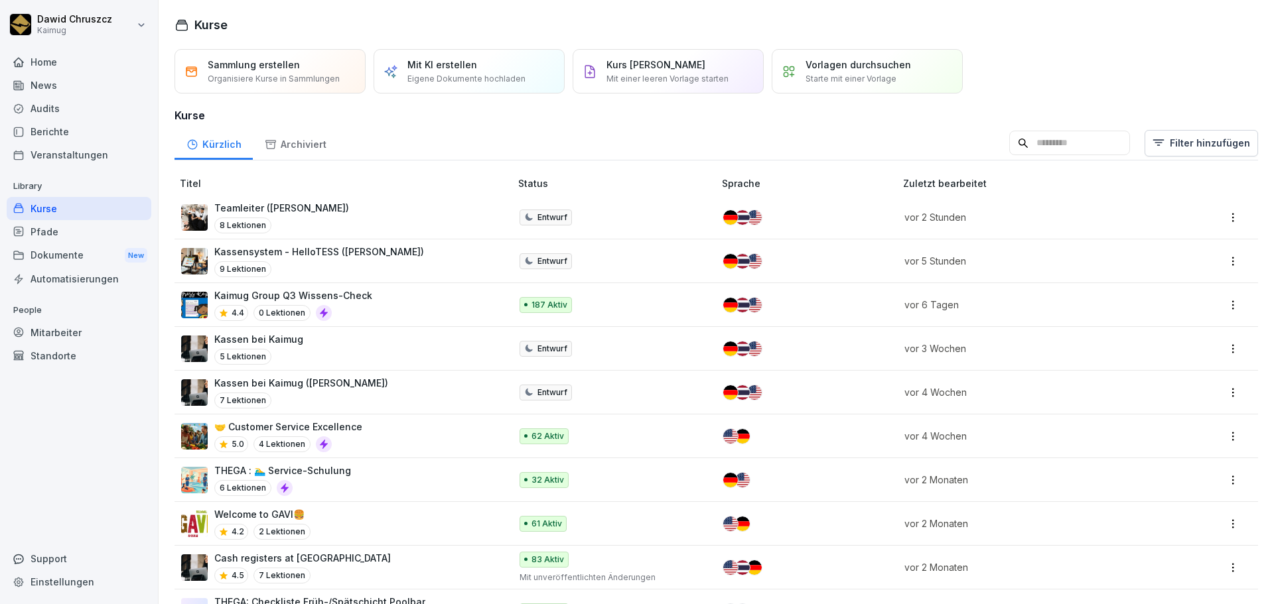
click at [360, 300] on p "Kaimug Group Q3 Wissens-Check" at bounding box center [293, 296] width 158 height 14
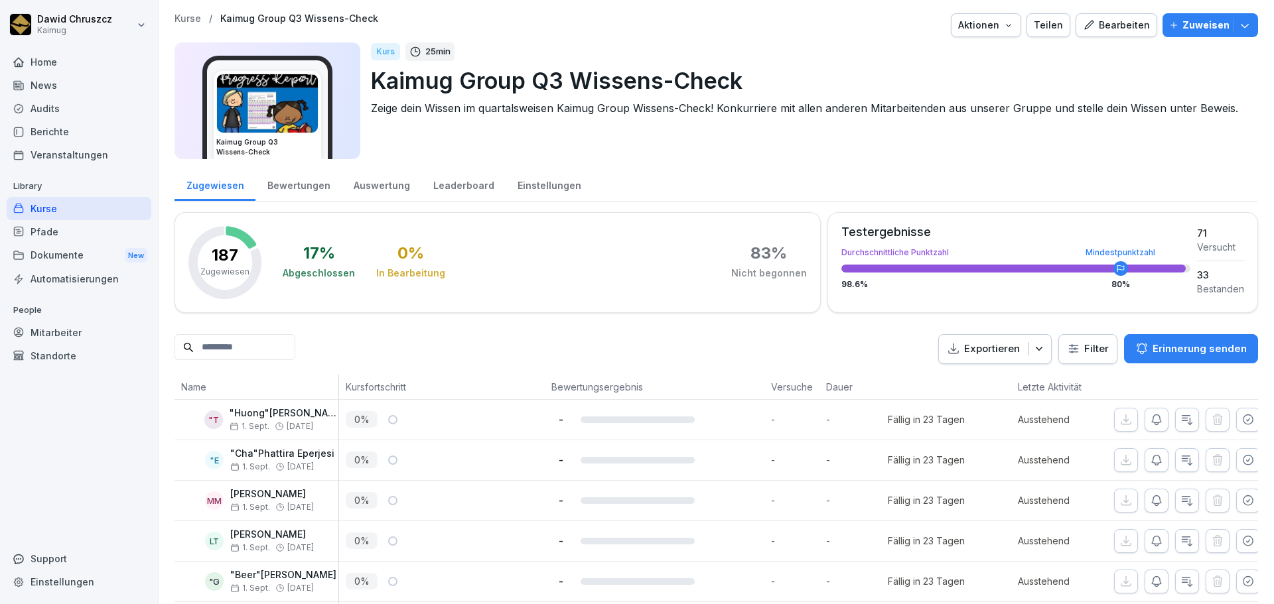
click at [459, 190] on div "Leaderboard" at bounding box center [463, 184] width 84 height 34
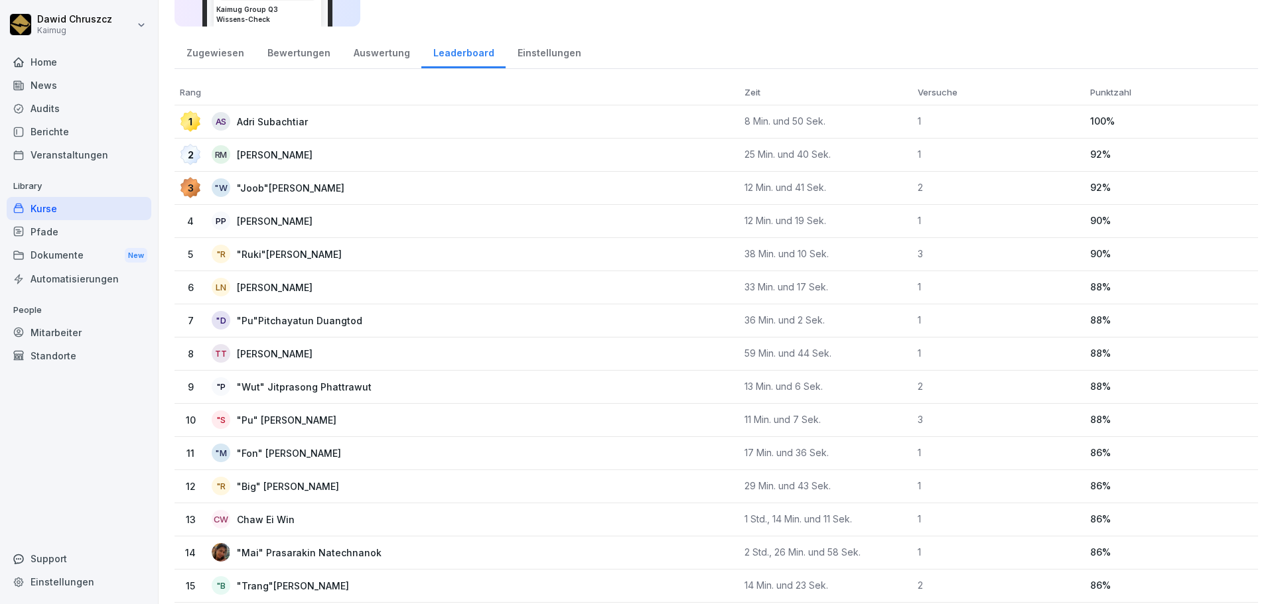
scroll to position [199, 0]
